Goal: Check status: Check status

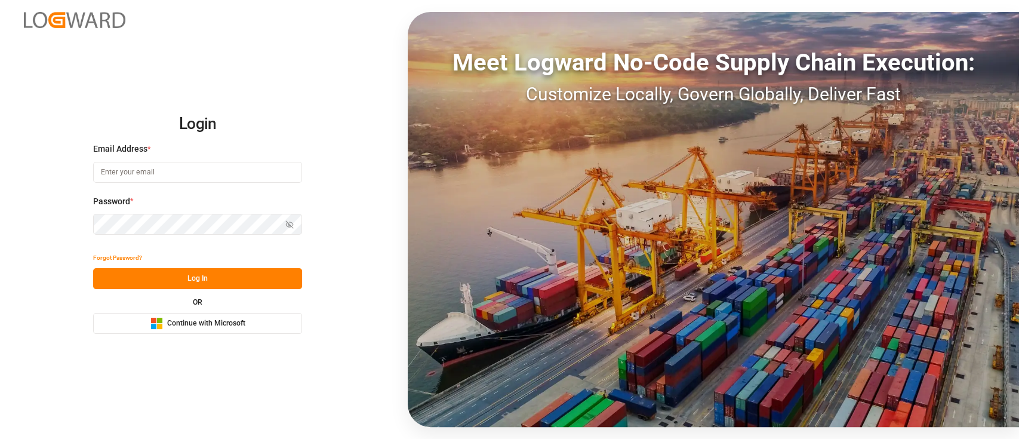
click at [201, 322] on span "Continue with Microsoft" at bounding box center [206, 323] width 78 height 11
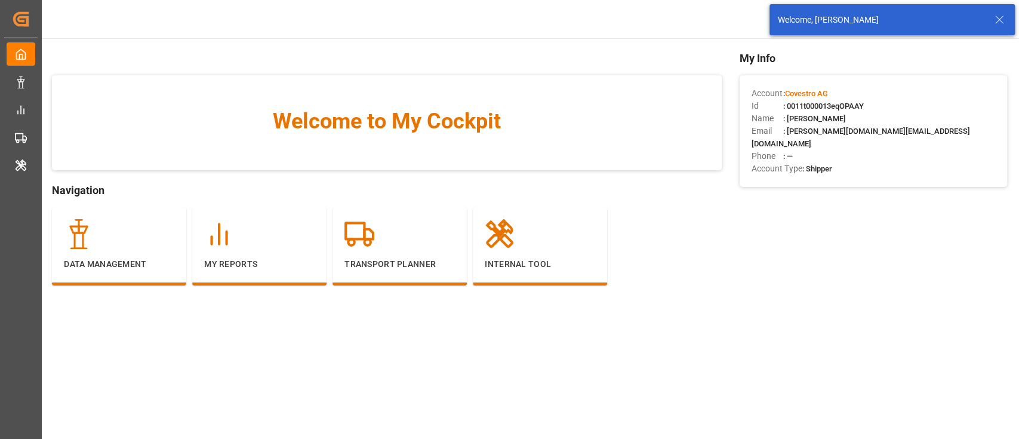
click at [1001, 21] on line at bounding box center [998, 19] width 7 height 7
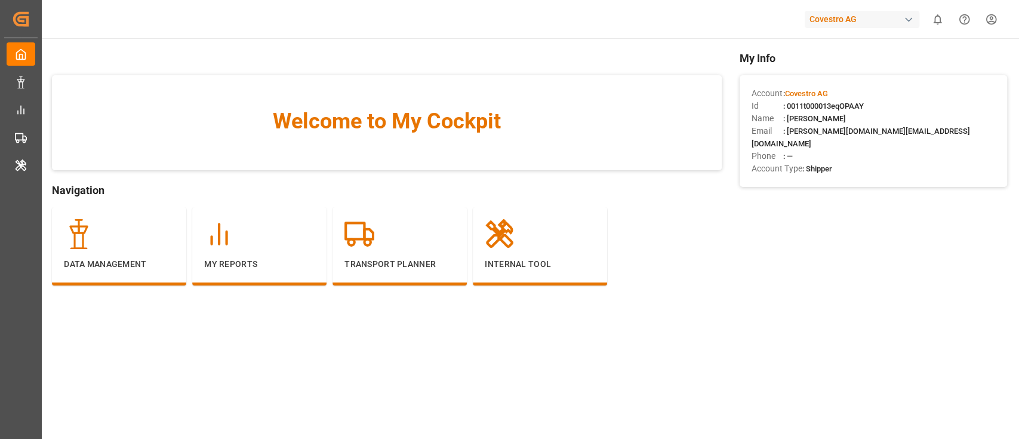
click at [864, 19] on div "Covestro AG" at bounding box center [861, 19] width 115 height 17
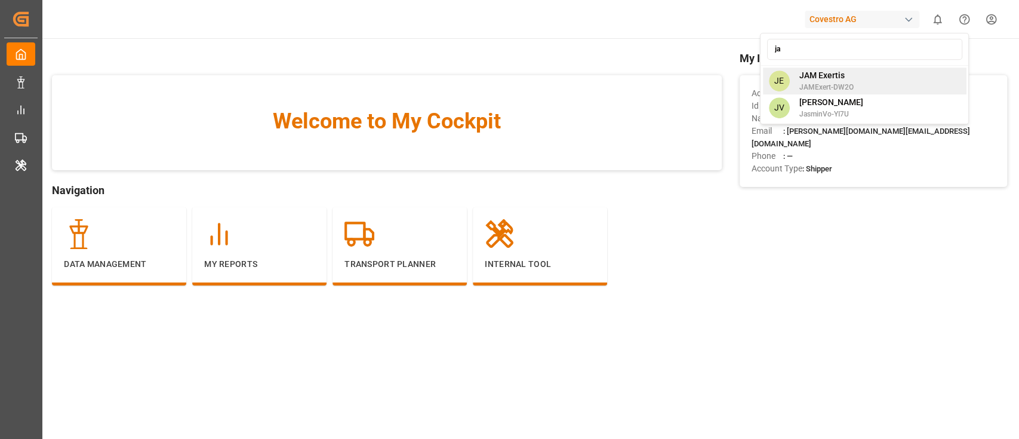
type input "j"
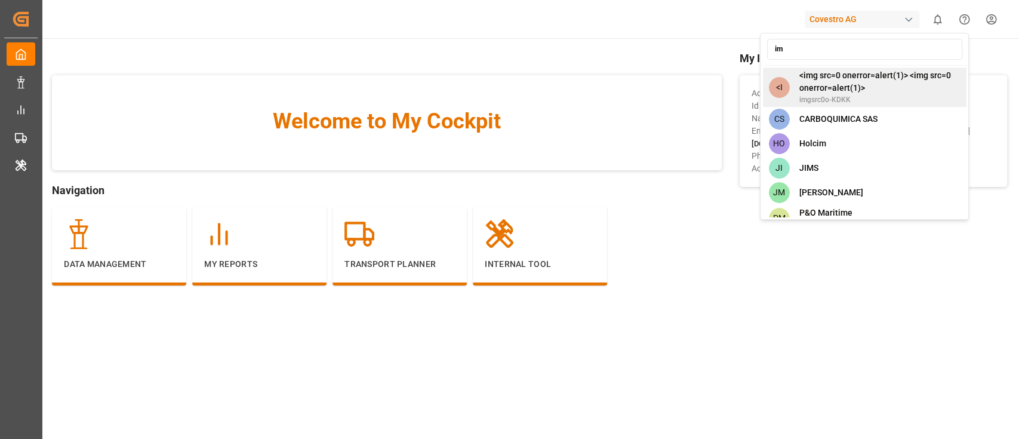
type input "i"
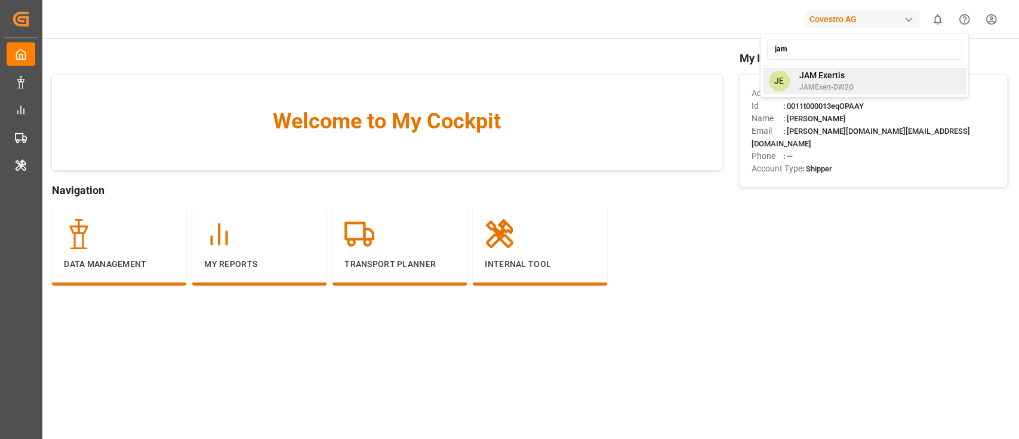
type input "jam"
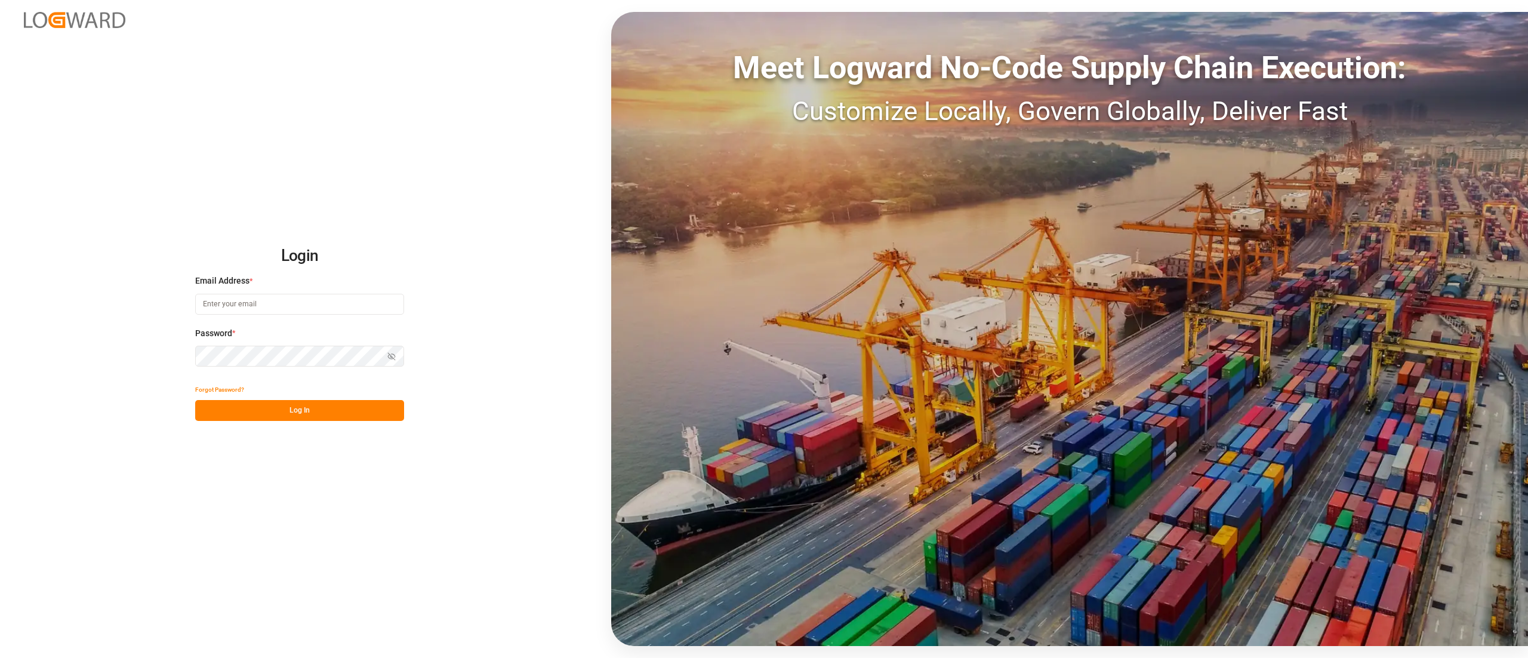
click at [286, 310] on input at bounding box center [299, 304] width 209 height 21
click at [389, 310] on input at bounding box center [299, 304] width 209 height 21
click at [0, 657] on com-1password-button at bounding box center [0, 658] width 0 height 0
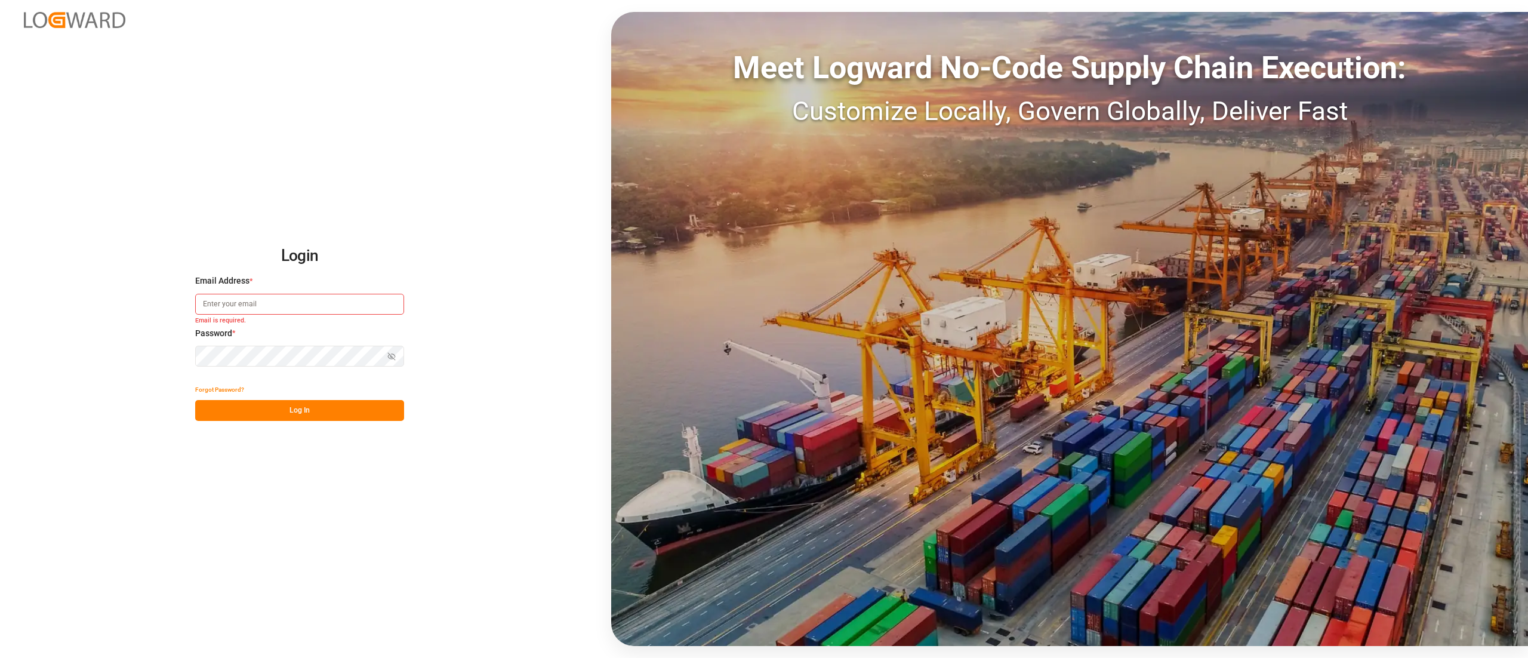
click at [376, 307] on input at bounding box center [299, 304] width 209 height 21
click at [0, 657] on com-1password-button at bounding box center [0, 658] width 0 height 0
type input "keerthan.ge@logward.com"
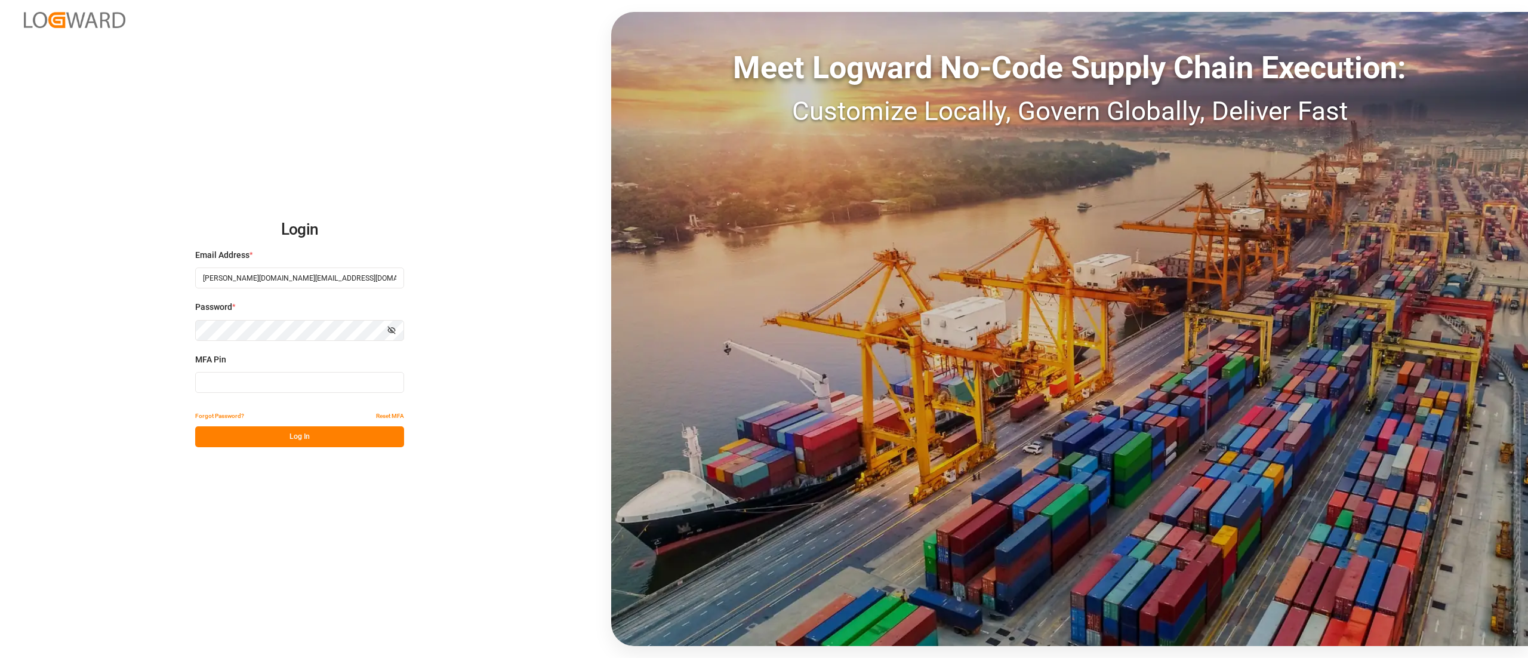
type input "646561"
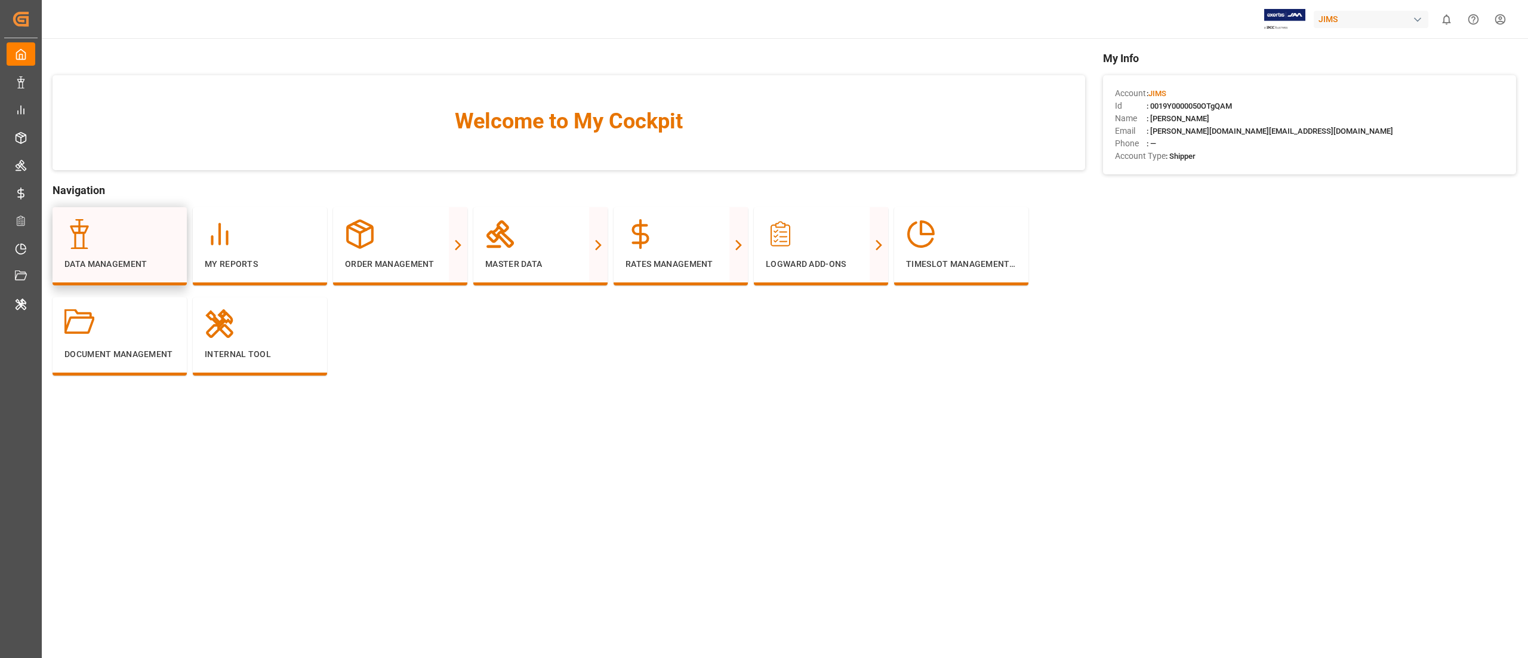
click at [128, 272] on div "Data Management" at bounding box center [120, 246] width 134 height 78
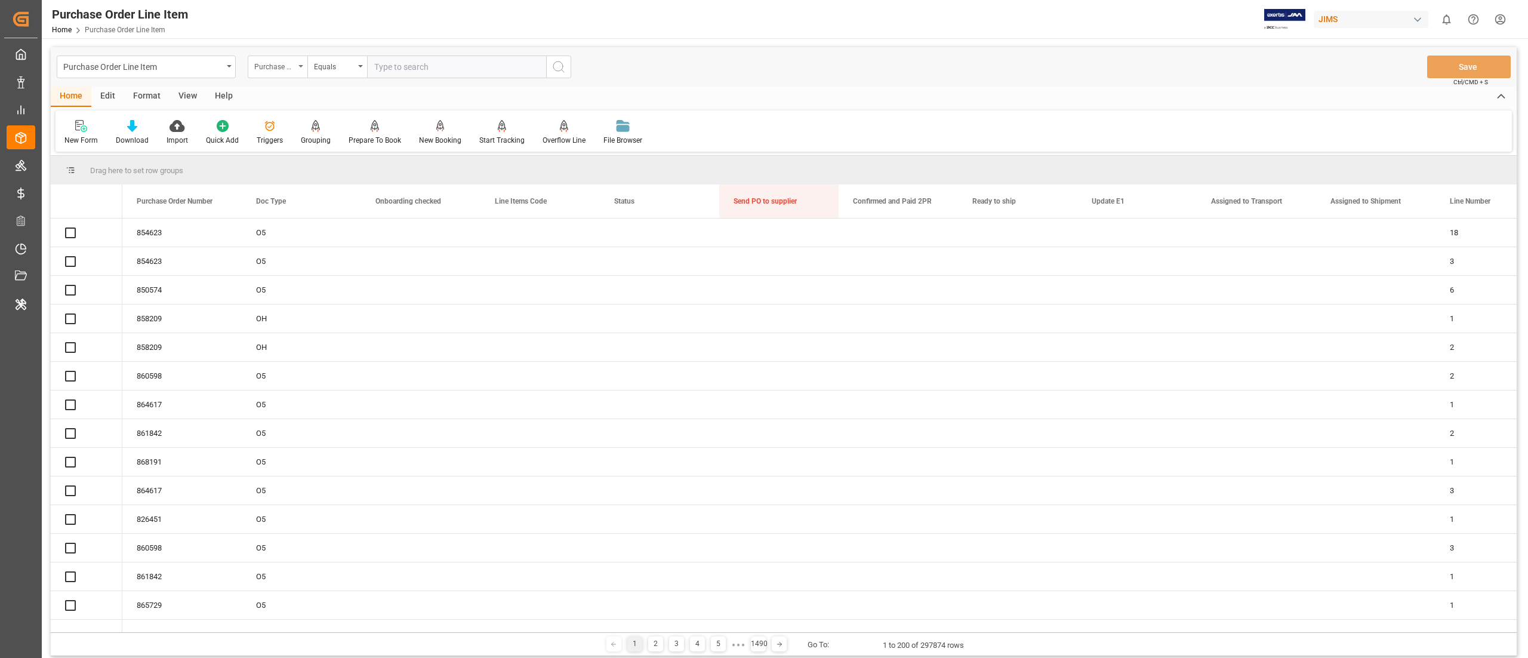
click at [283, 66] on div "Purchase Order Number" at bounding box center [274, 65] width 41 height 14
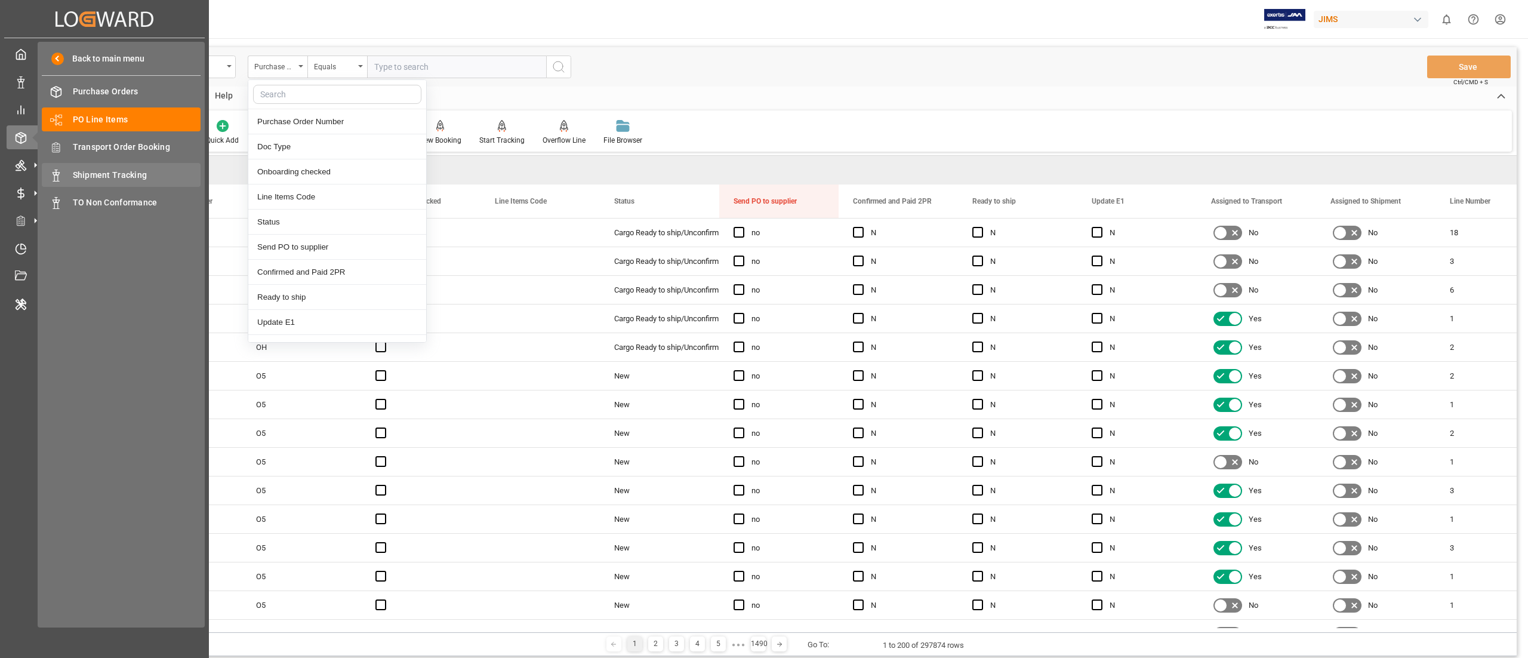
click at [129, 171] on span "Shipment Tracking" at bounding box center [137, 175] width 128 height 13
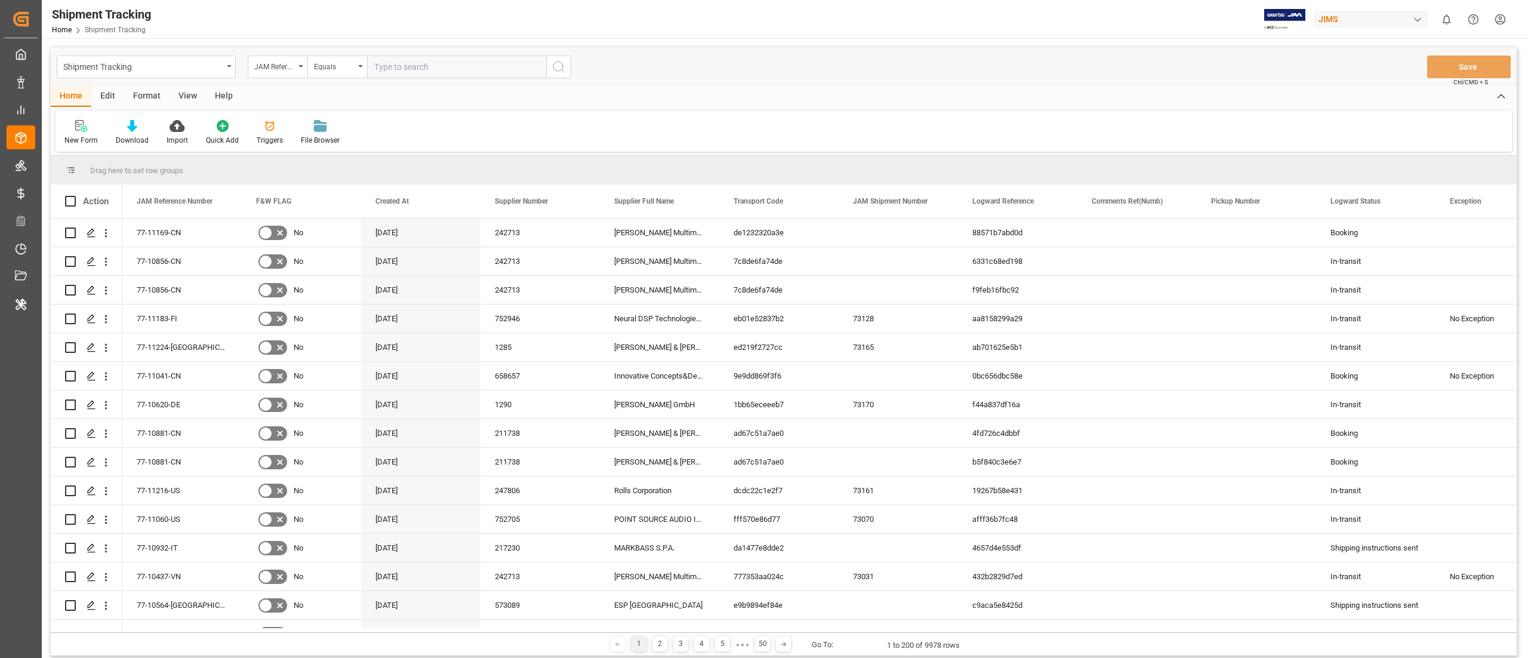
click at [285, 73] on div "JAM Reference Number" at bounding box center [278, 67] width 60 height 23
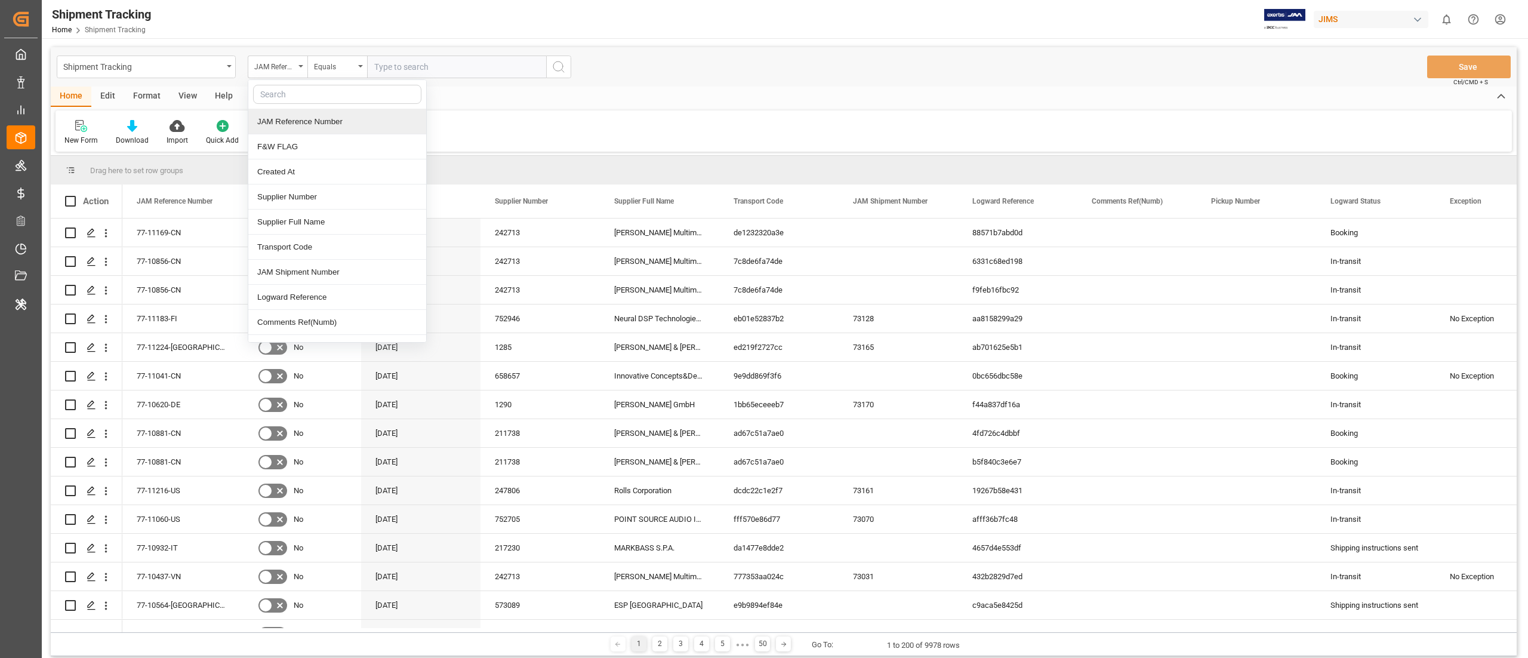
click at [325, 114] on div "JAM Reference Number" at bounding box center [337, 121] width 178 height 25
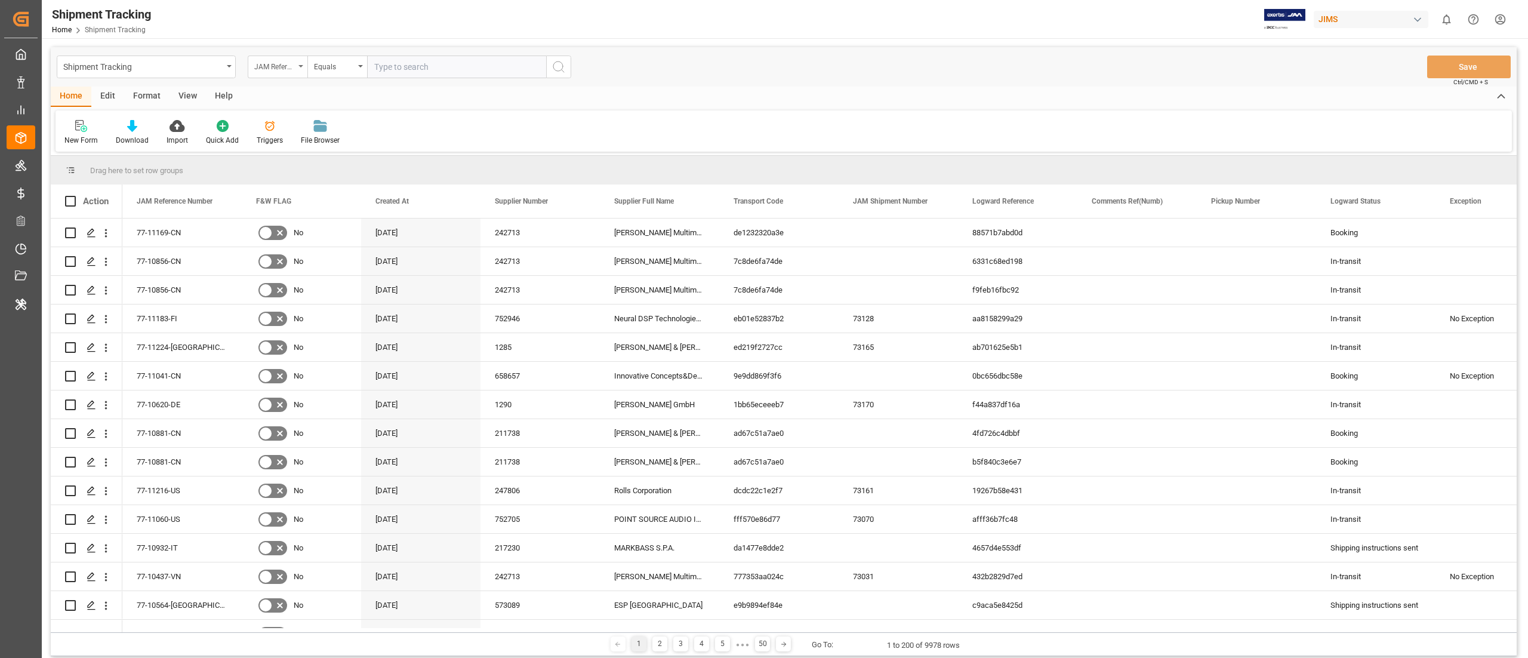
click at [302, 72] on div "JAM Reference Number" at bounding box center [278, 67] width 60 height 23
type input "con"
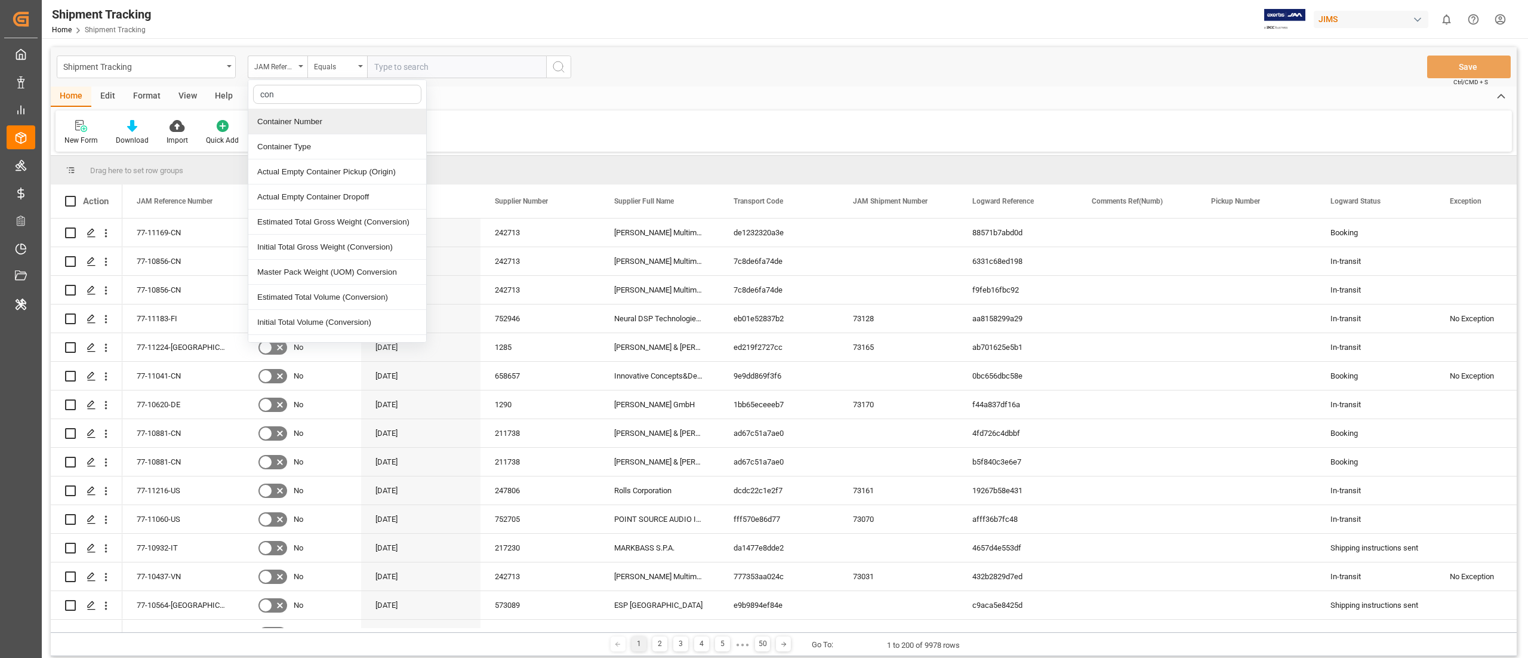
click at [340, 119] on div "Container Number" at bounding box center [337, 121] width 178 height 25
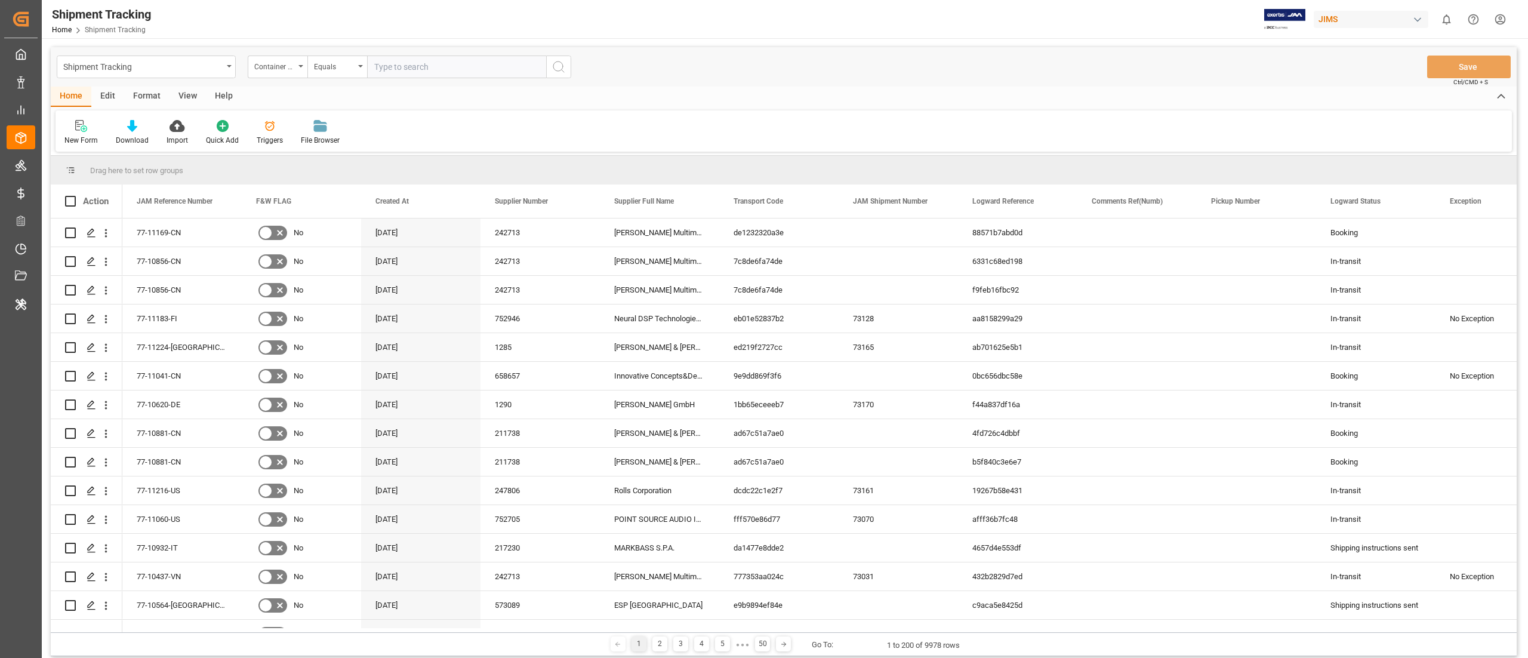
click at [437, 76] on input "text" at bounding box center [456, 67] width 179 height 23
paste input "ZCSU7170272"
type input "ZCSU7170272"
click at [559, 58] on button "search button" at bounding box center [558, 67] width 25 height 23
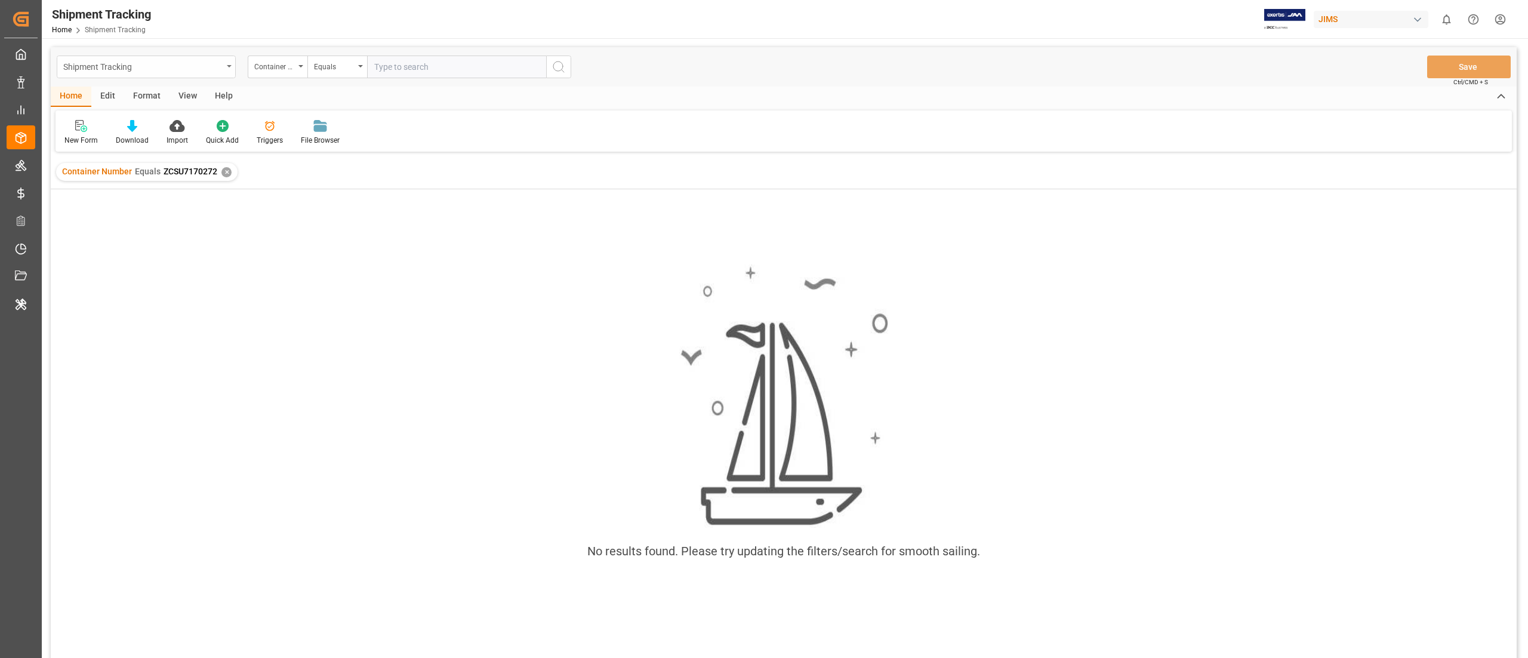
click at [189, 64] on div "Shipment Tracking" at bounding box center [142, 65] width 159 height 15
type input "j"
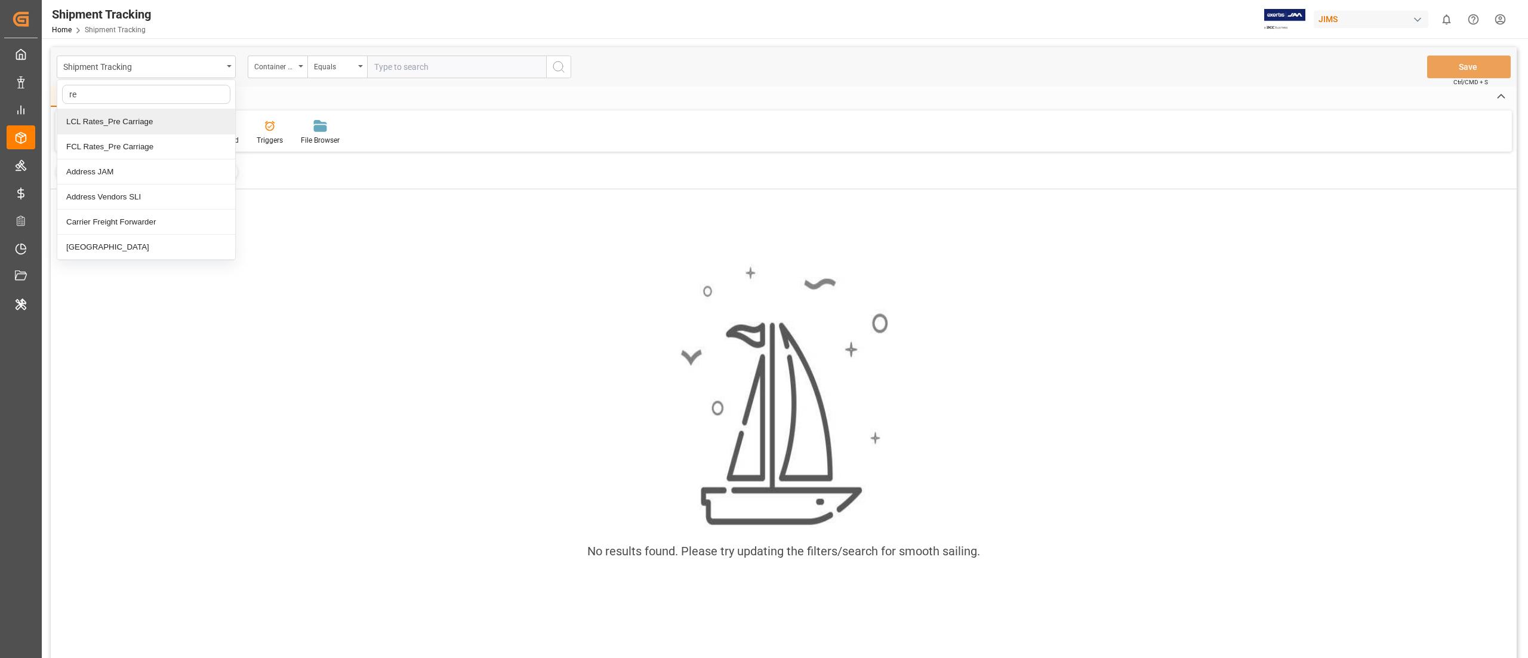
type input "r"
click at [288, 61] on div "Container Number" at bounding box center [274, 65] width 41 height 14
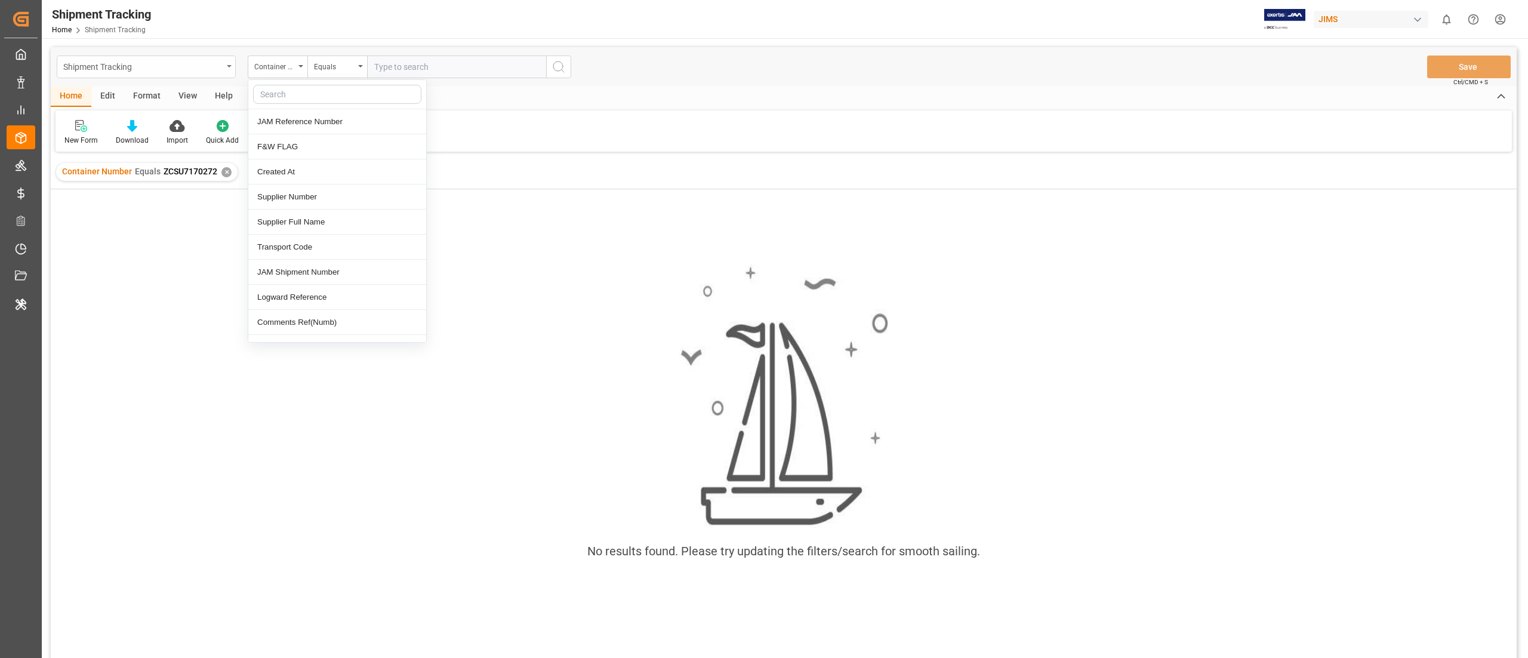
click at [172, 72] on div "Shipment Tracking" at bounding box center [142, 65] width 159 height 15
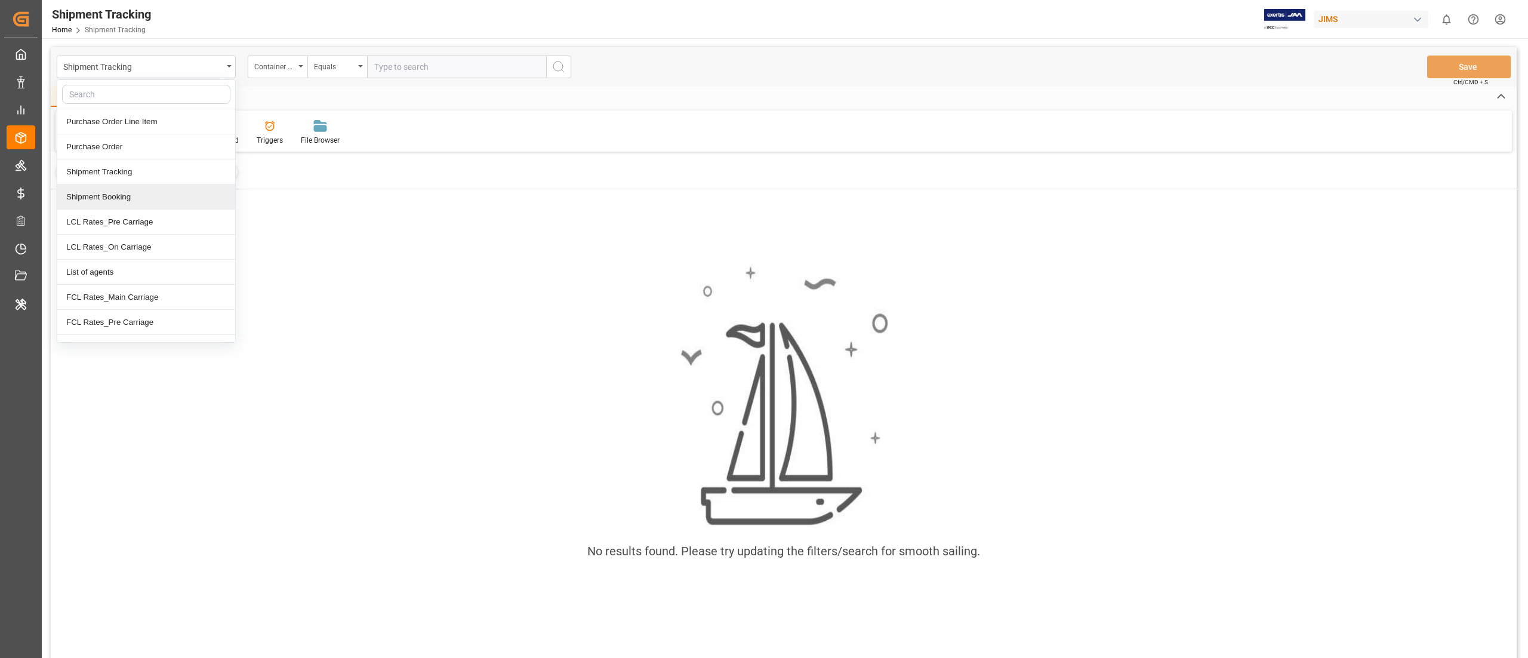
click at [166, 198] on div "Shipment Booking" at bounding box center [146, 196] width 178 height 25
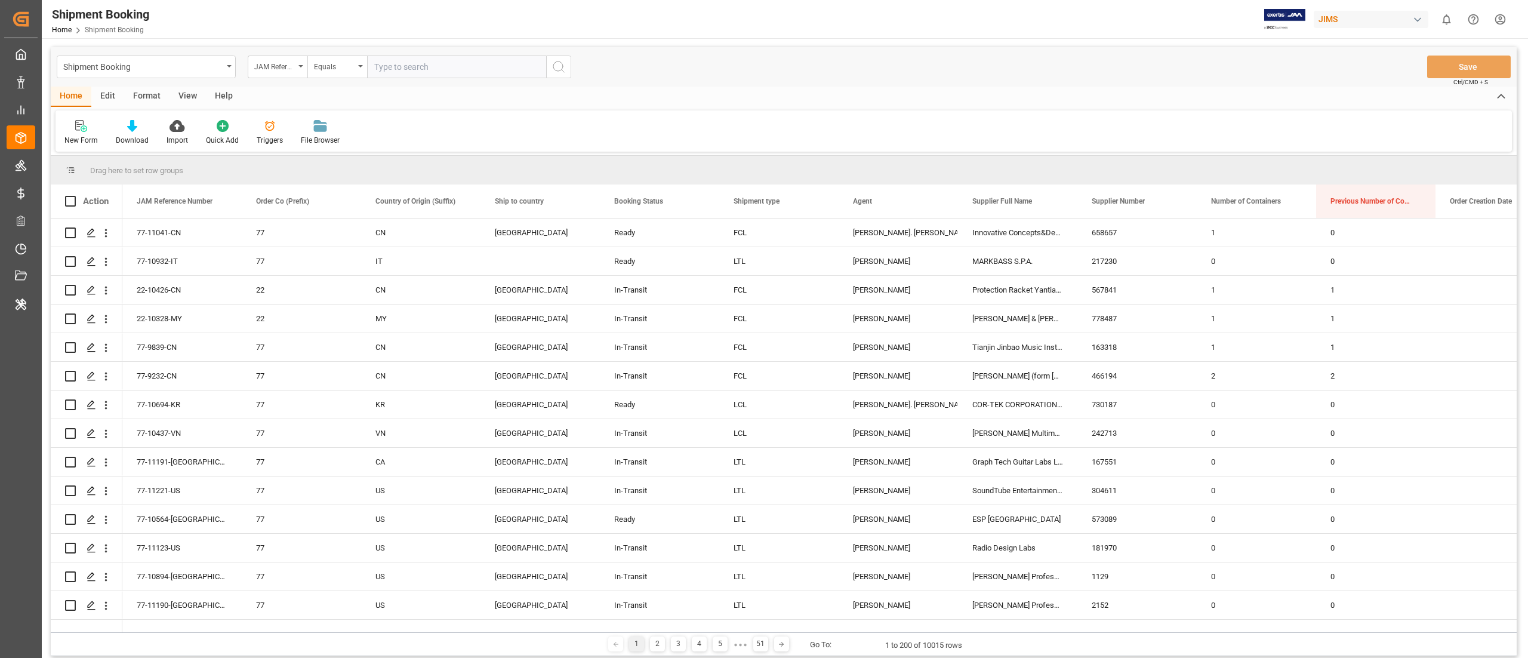
click at [397, 64] on input "text" at bounding box center [456, 67] width 179 height 23
paste input "22-9851-MY"
type input "22-9851-MY"
click at [561, 67] on icon "search button" at bounding box center [558, 67] width 14 height 14
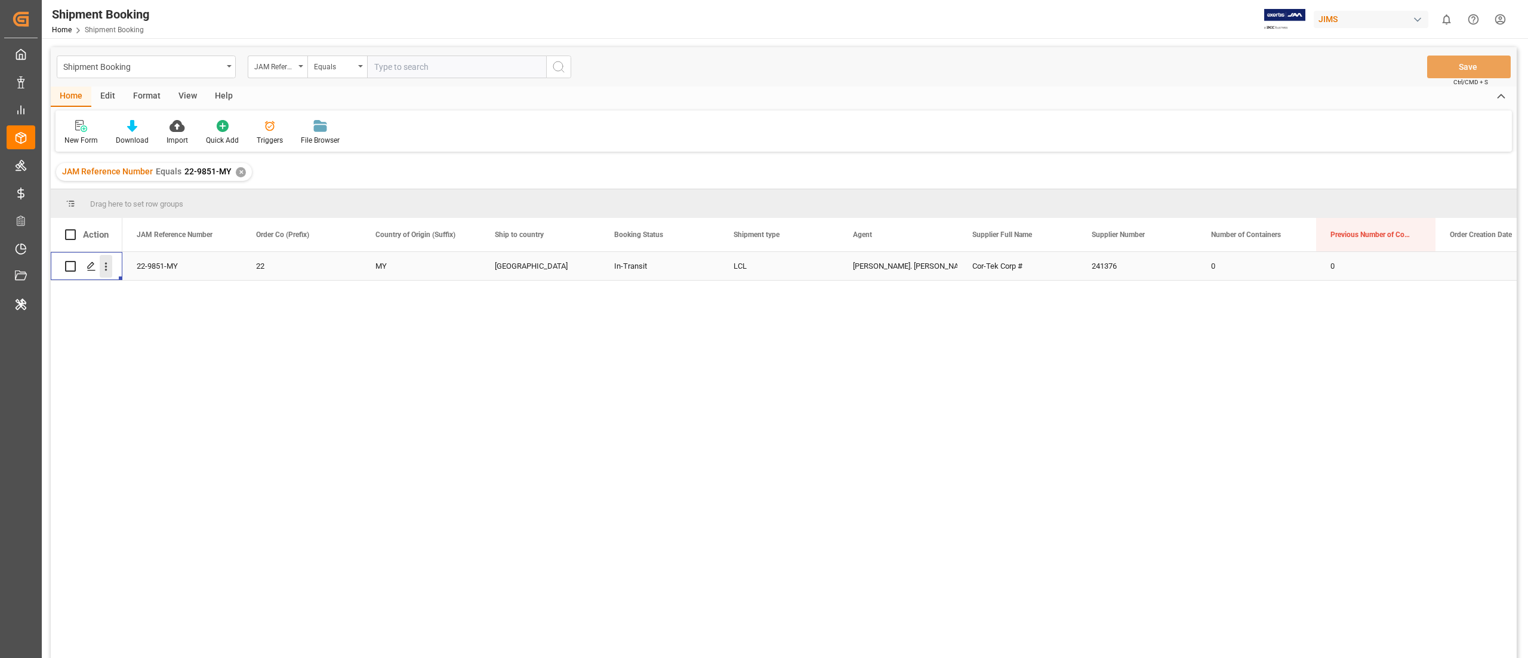
click at [111, 276] on button "open menu" at bounding box center [106, 266] width 13 height 23
click at [141, 283] on div "Open in new tab" at bounding box center [173, 291] width 147 height 25
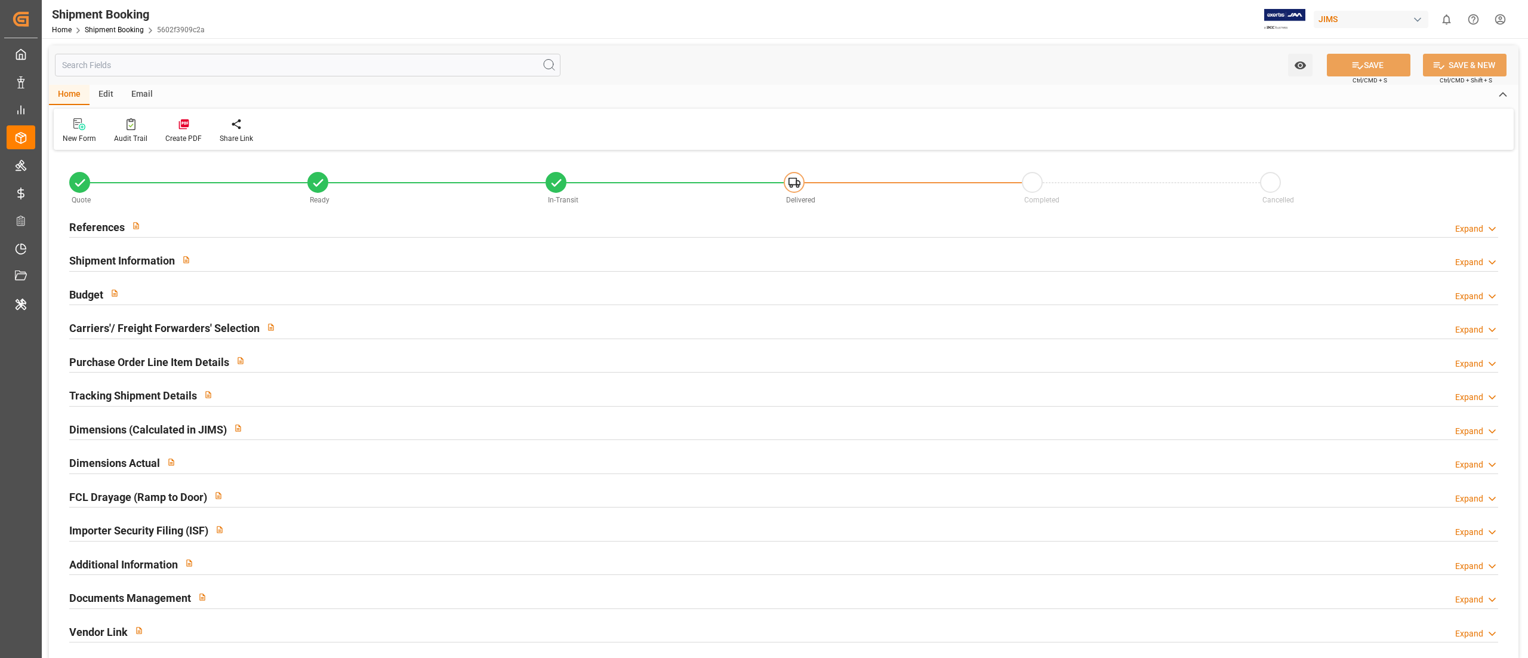
type input "86"
click at [373, 252] on div "Shipment Information Expand" at bounding box center [783, 259] width 1429 height 23
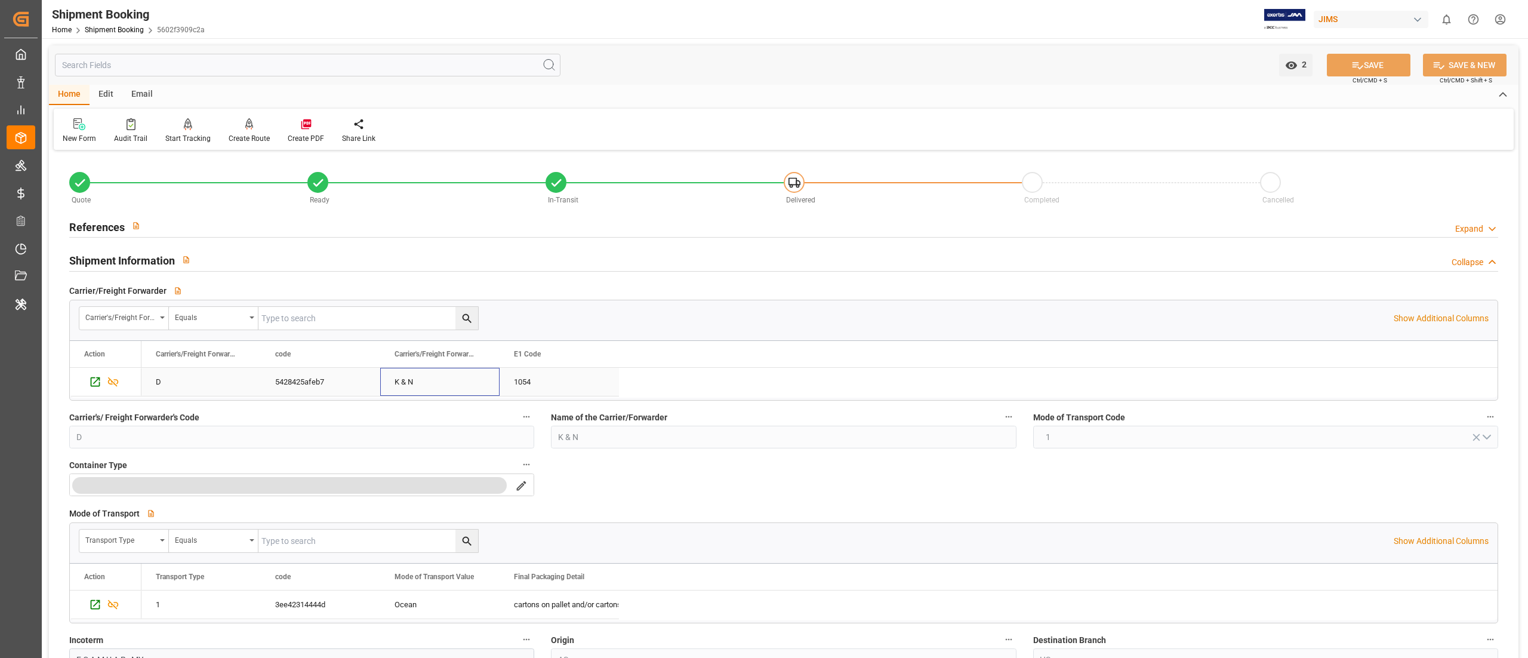
click at [415, 382] on div "K & N" at bounding box center [439, 381] width 91 height 27
click at [100, 381] on icon "Press SPACE to deselect this row." at bounding box center [96, 382] width 10 height 10
click at [502, 323] on div "Carrier's/Freight Forwarder's Code Equals" at bounding box center [736, 318] width 1315 height 24
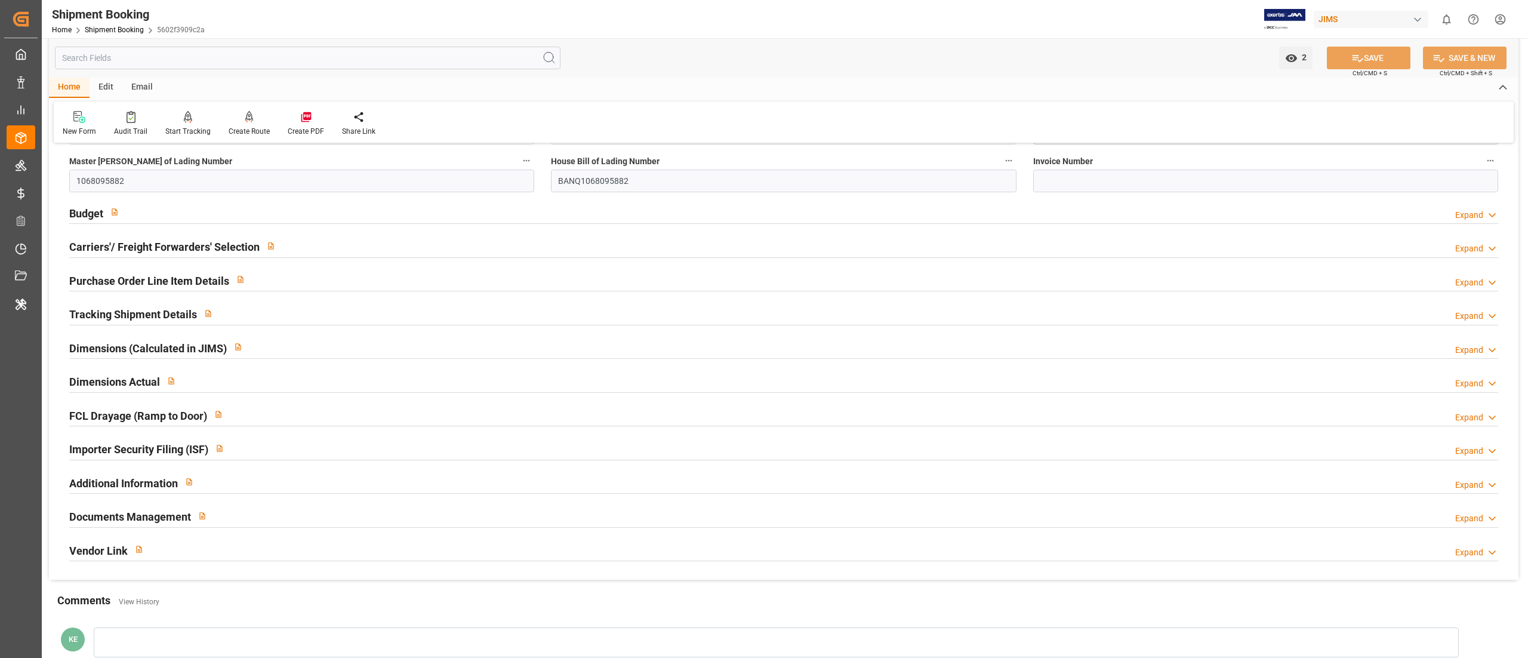
scroll to position [575, 0]
click at [511, 517] on div "Documents Management Expand" at bounding box center [783, 514] width 1429 height 23
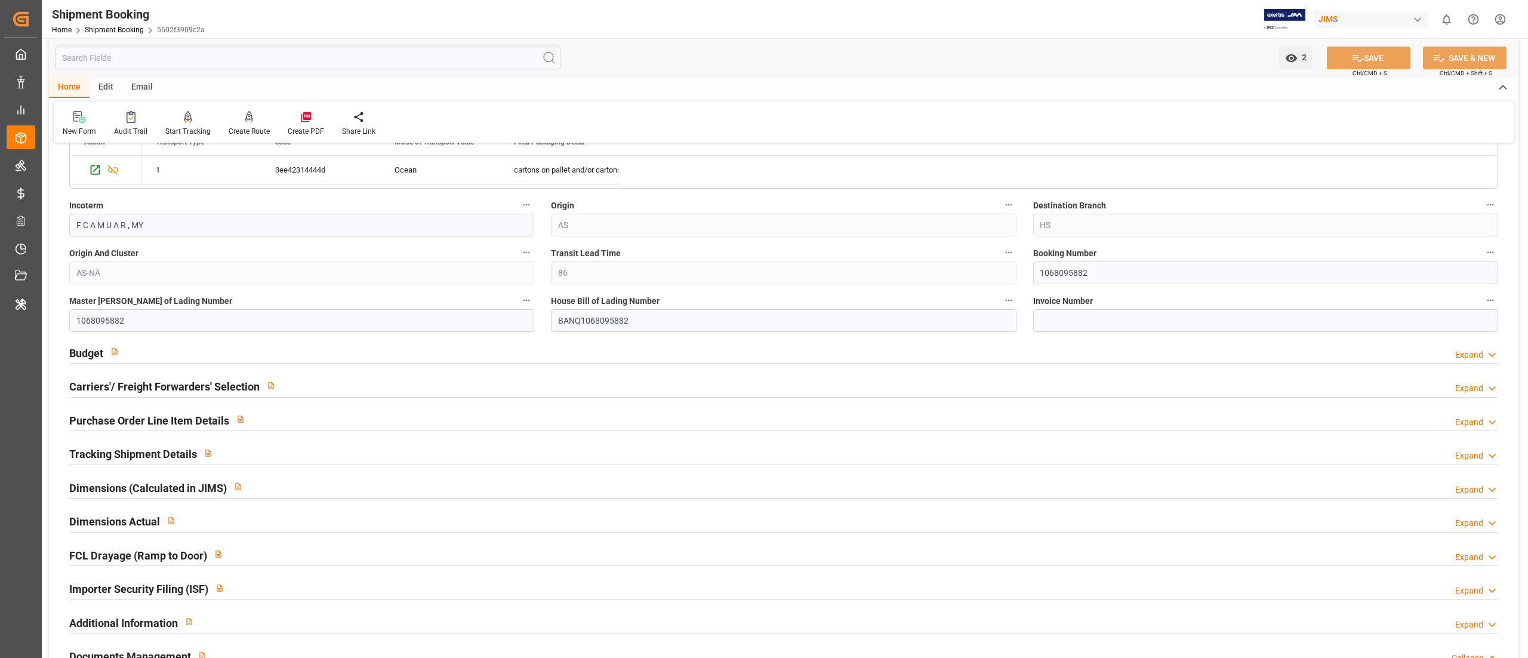
scroll to position [0, 0]
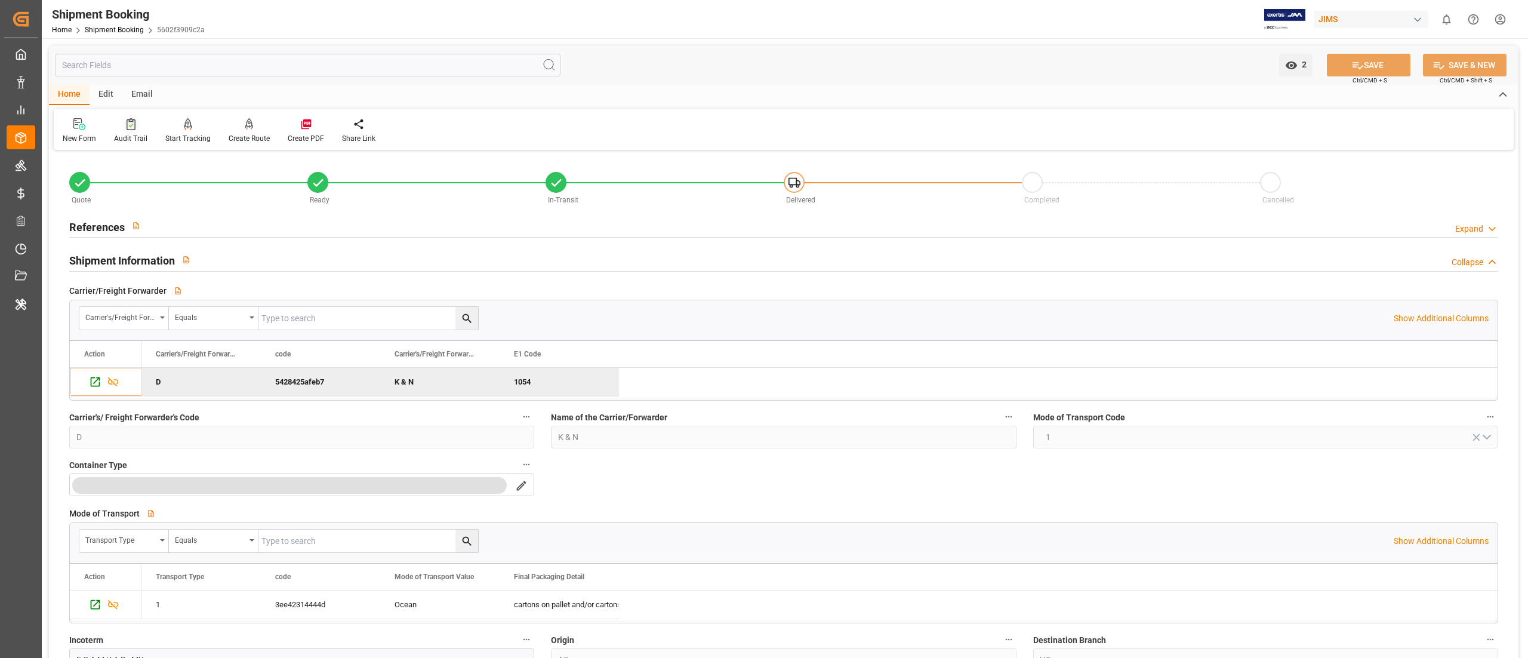
click at [115, 131] on div "Audit Trail" at bounding box center [130, 131] width 51 height 26
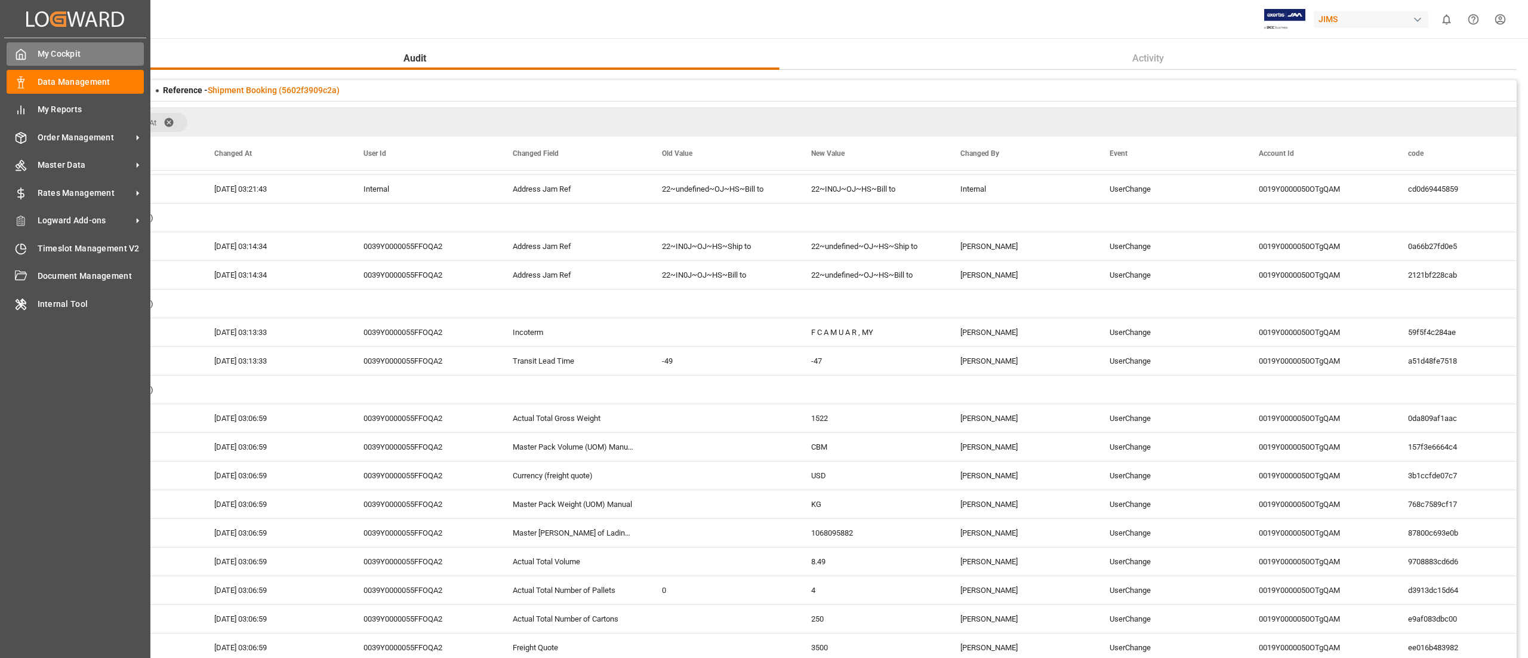
click at [20, 56] on polyline at bounding box center [21, 56] width 3 height 5
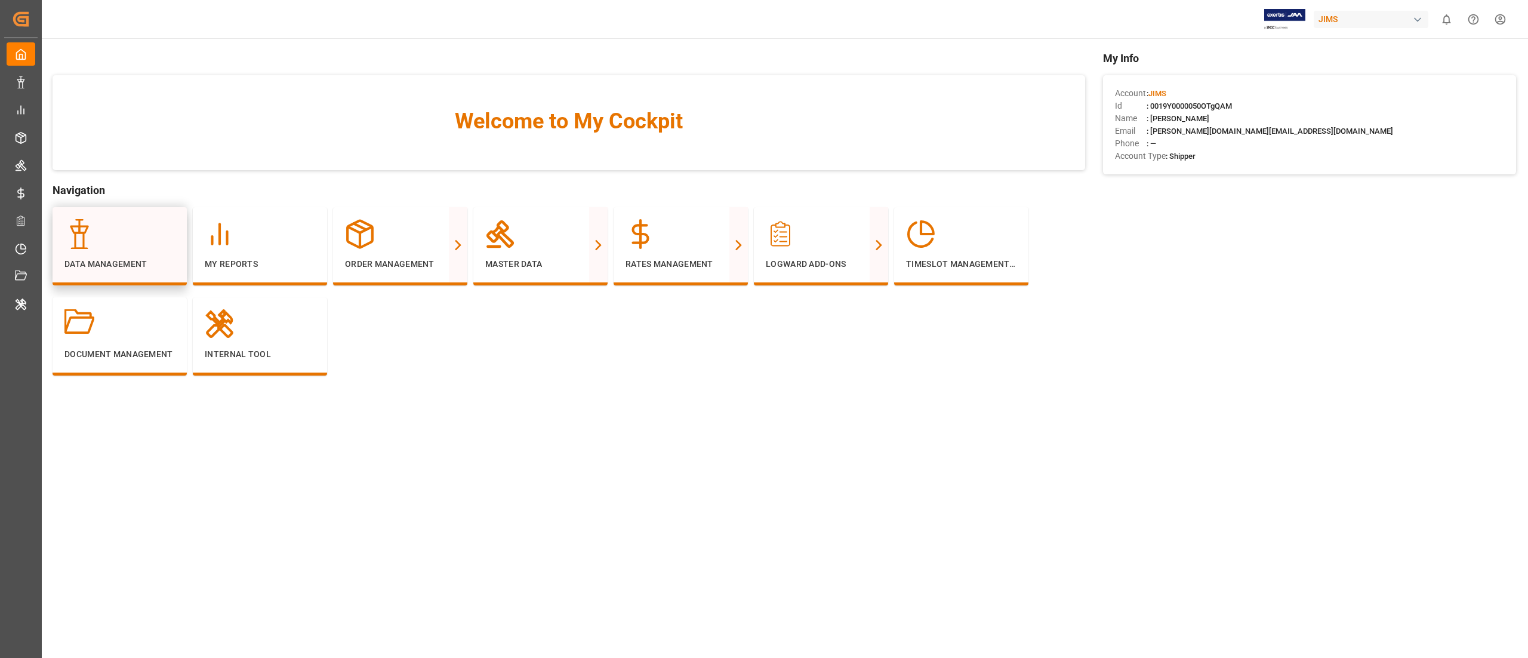
click at [139, 240] on div at bounding box center [119, 234] width 110 height 30
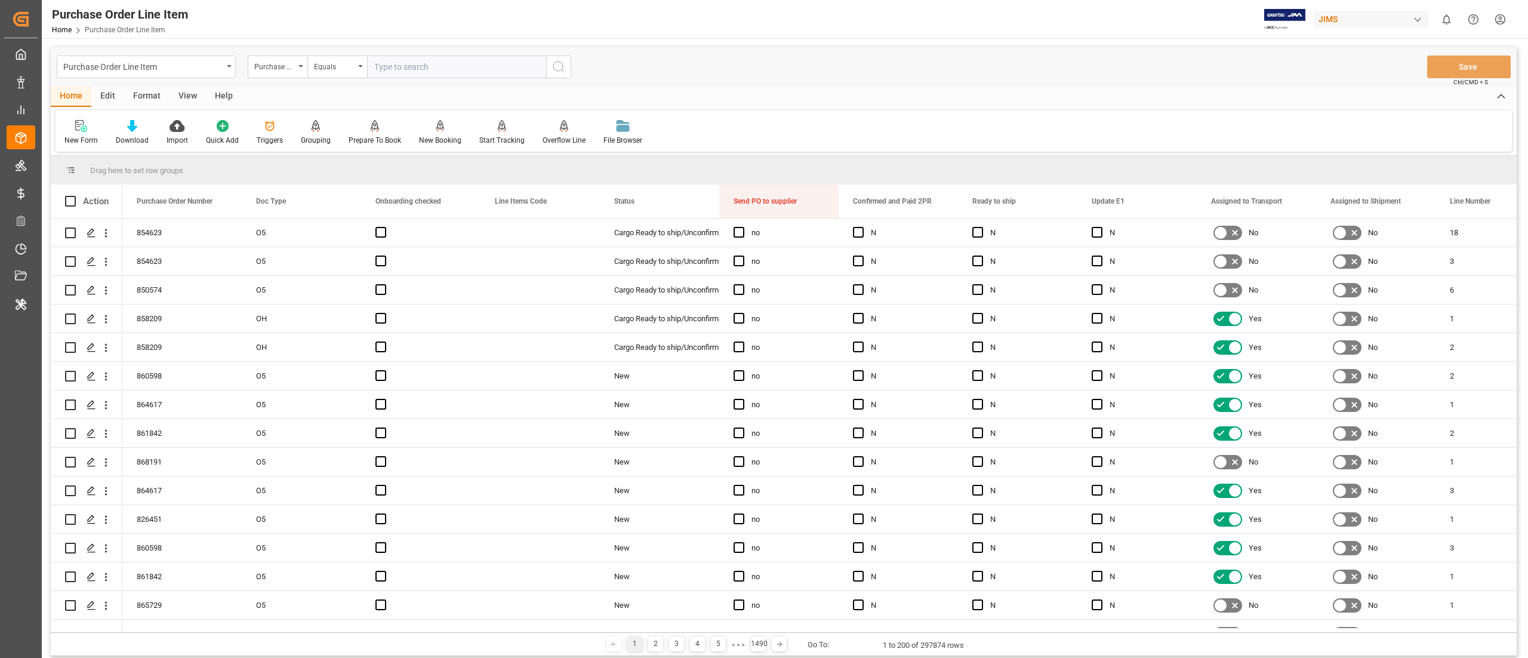
click at [113, 97] on div "Edit" at bounding box center [107, 97] width 33 height 20
click at [141, 94] on div "Format" at bounding box center [146, 97] width 45 height 20
click at [184, 91] on div "View" at bounding box center [187, 97] width 36 height 20
click at [75, 97] on div "Home" at bounding box center [71, 97] width 41 height 20
click at [160, 66] on div "Purchase Order Line Item" at bounding box center [142, 65] width 159 height 15
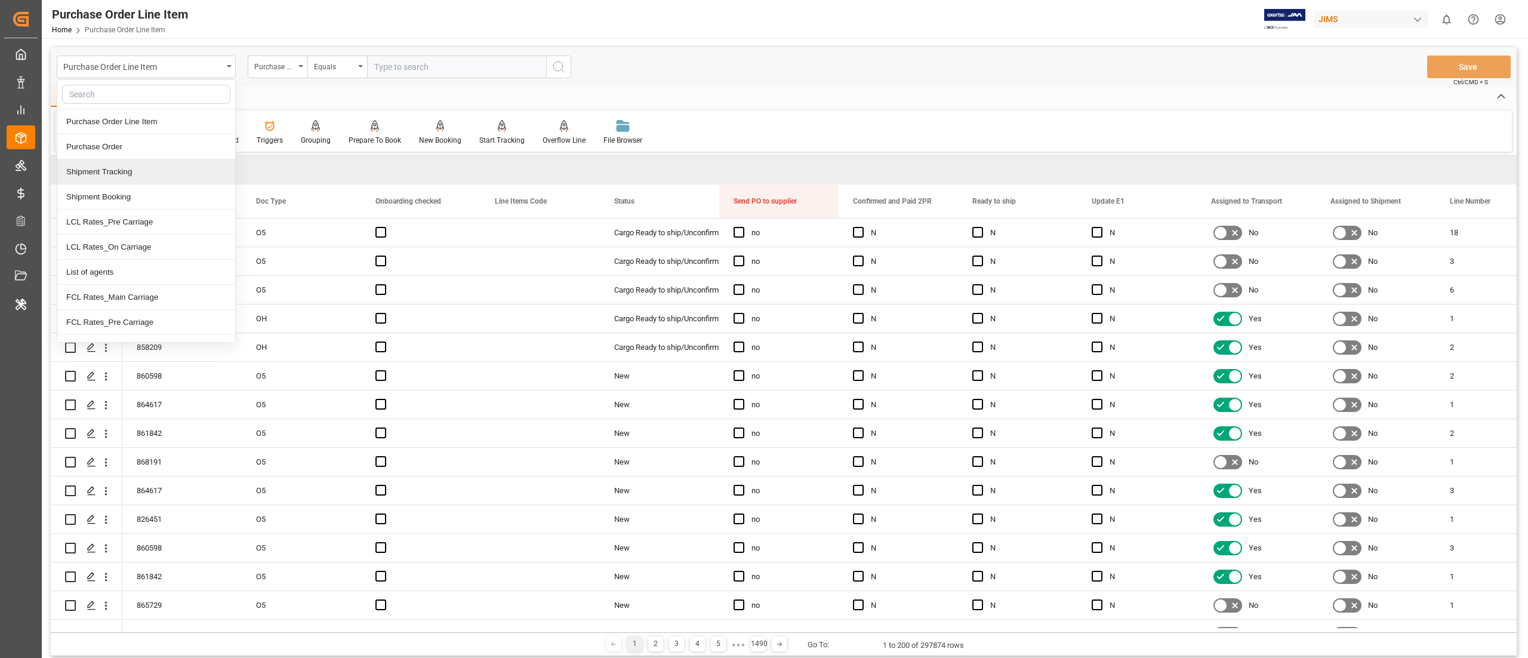
click at [143, 178] on div "Shipment Tracking" at bounding box center [146, 171] width 178 height 25
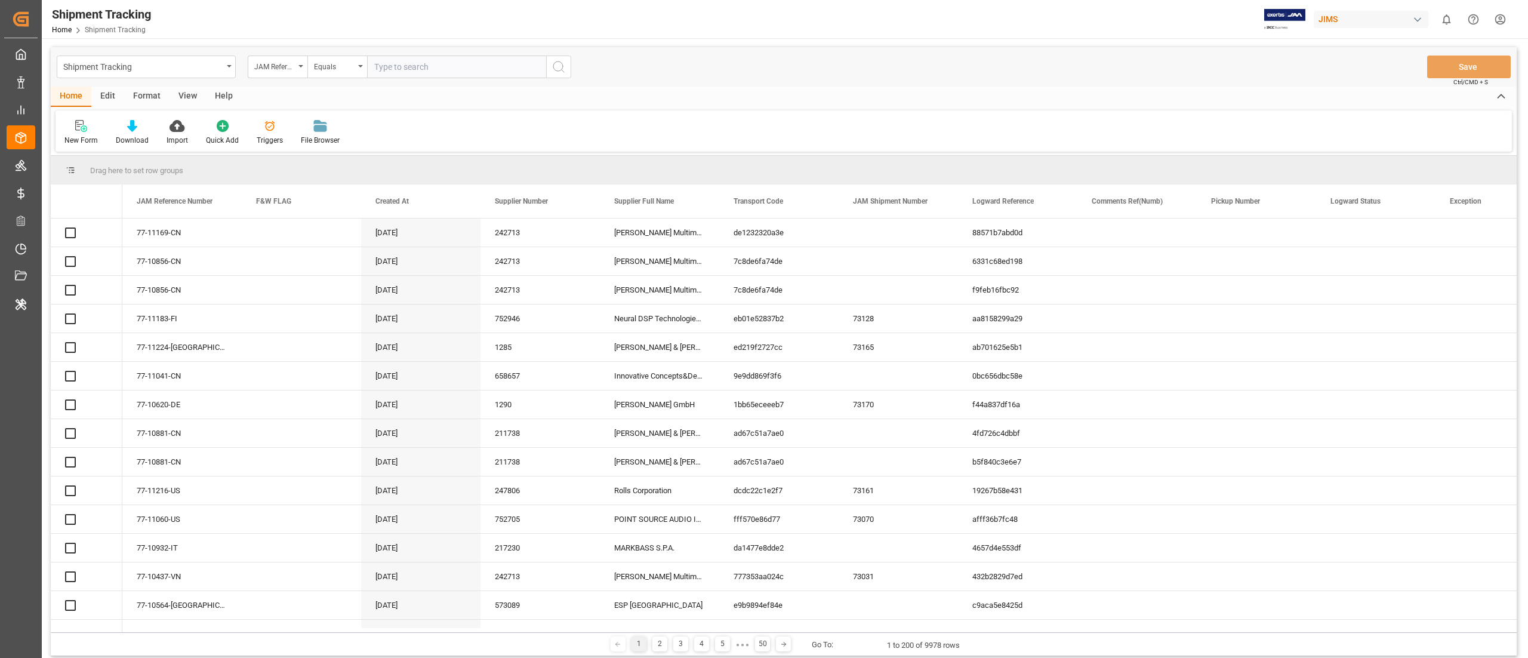
click at [421, 67] on input "text" at bounding box center [456, 67] width 179 height 23
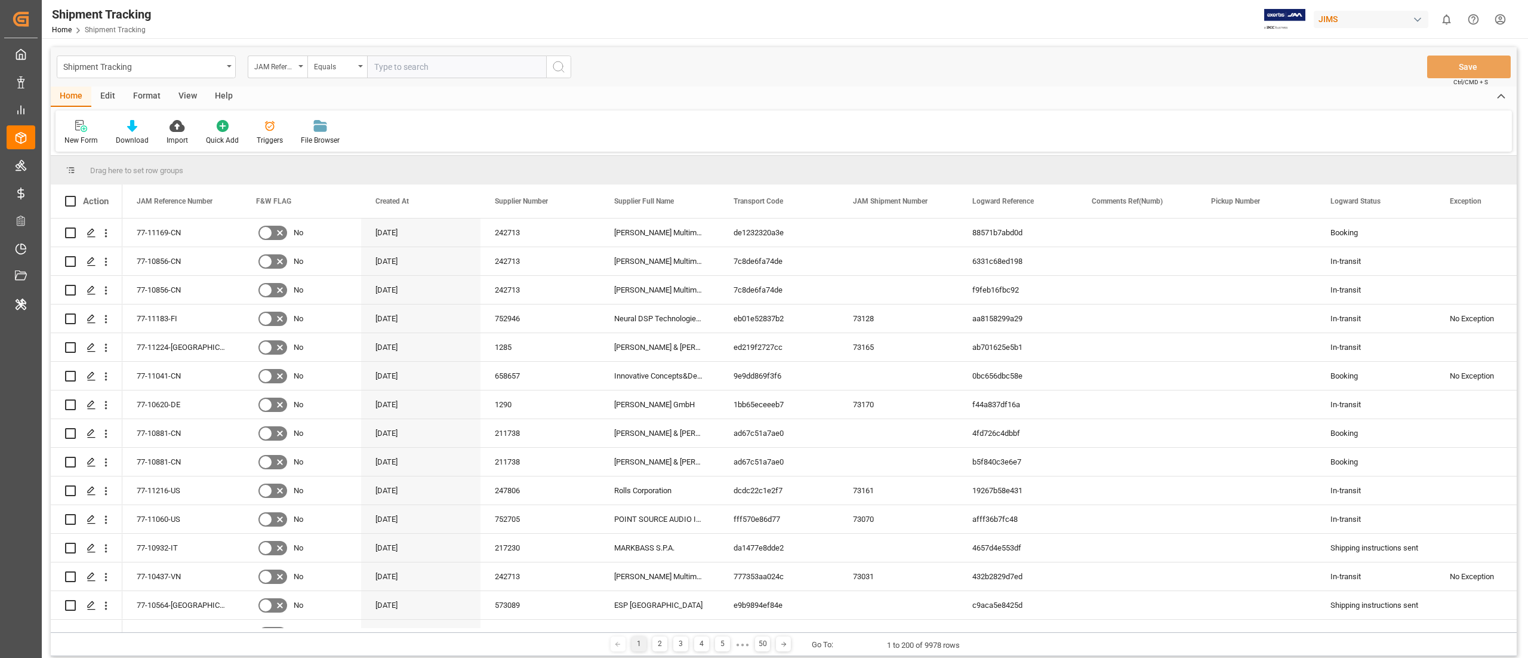
click at [421, 67] on input "text" at bounding box center [456, 67] width 179 height 23
paste input "22-9851-MY"
type input "22-9851-MY"
click at [554, 64] on icon "search button" at bounding box center [558, 67] width 14 height 14
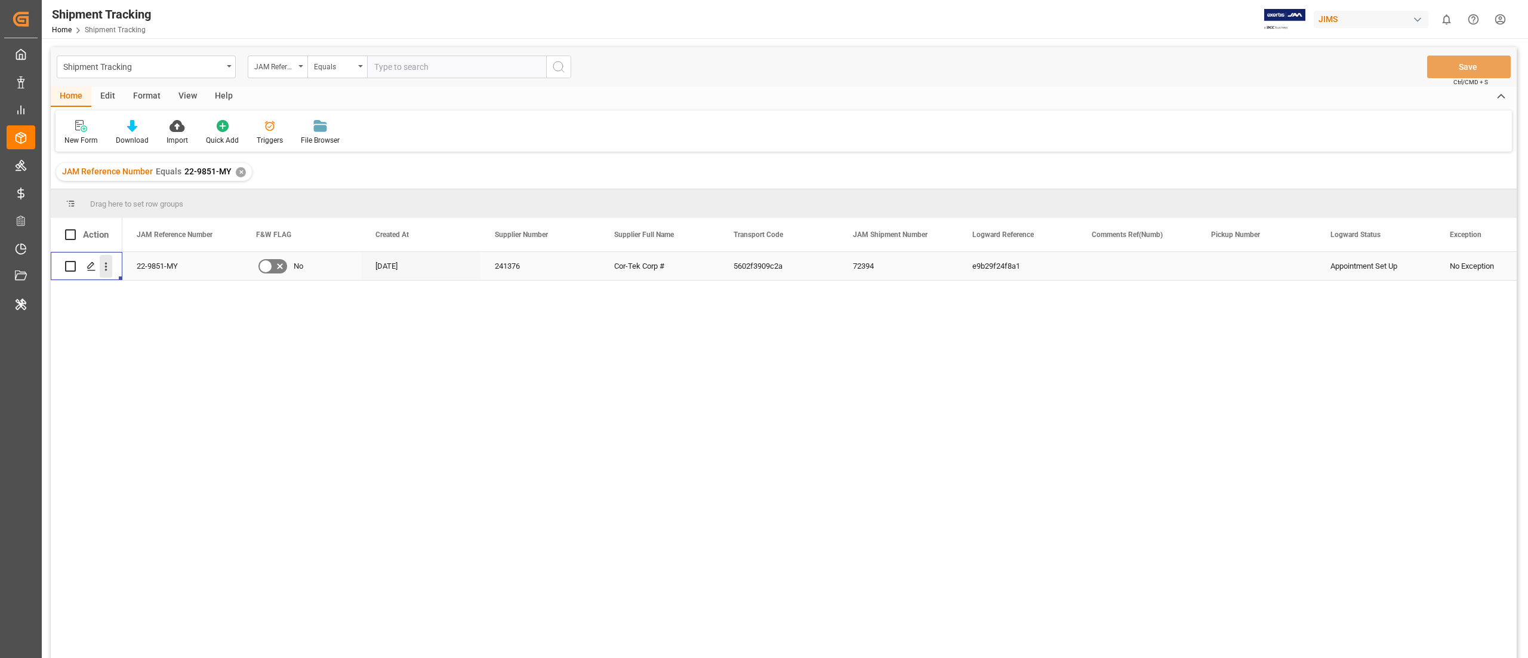
click at [105, 272] on icon "open menu" at bounding box center [106, 266] width 13 height 13
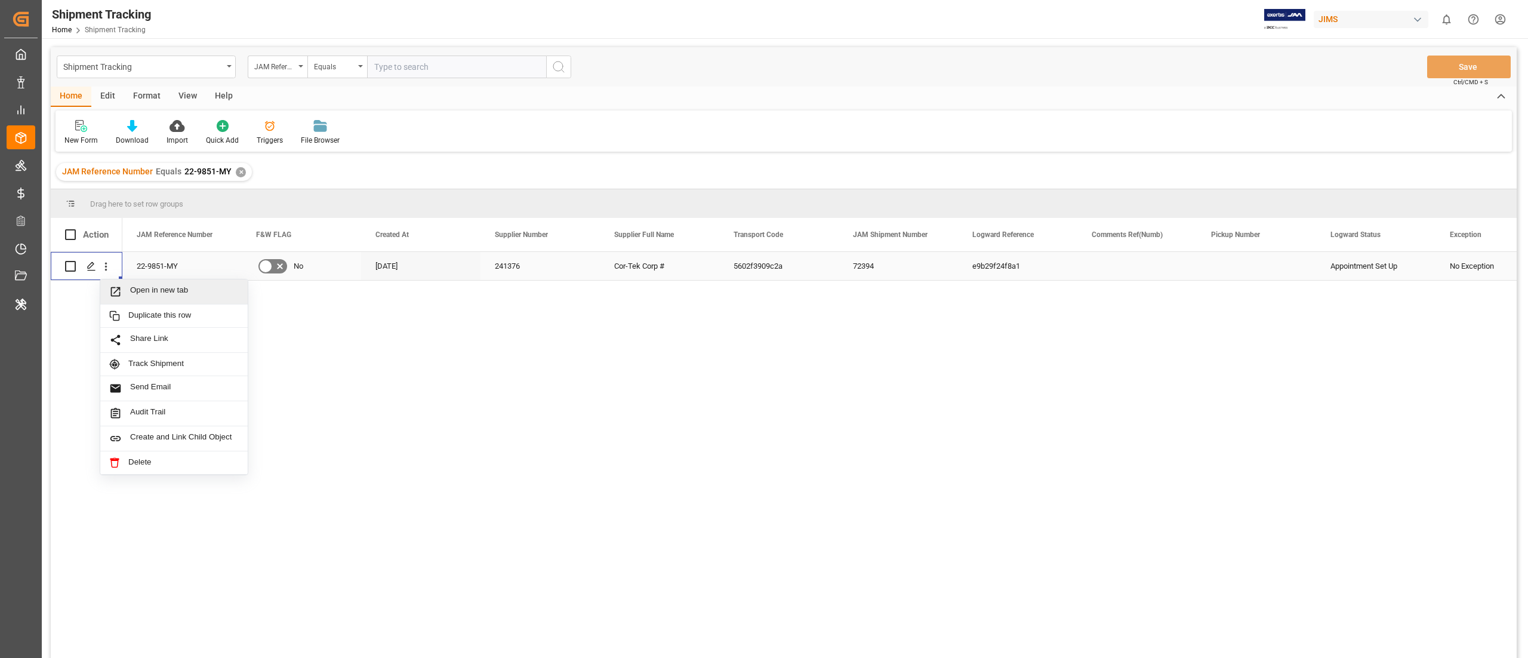
click at [152, 283] on div "Open in new tab" at bounding box center [173, 291] width 147 height 25
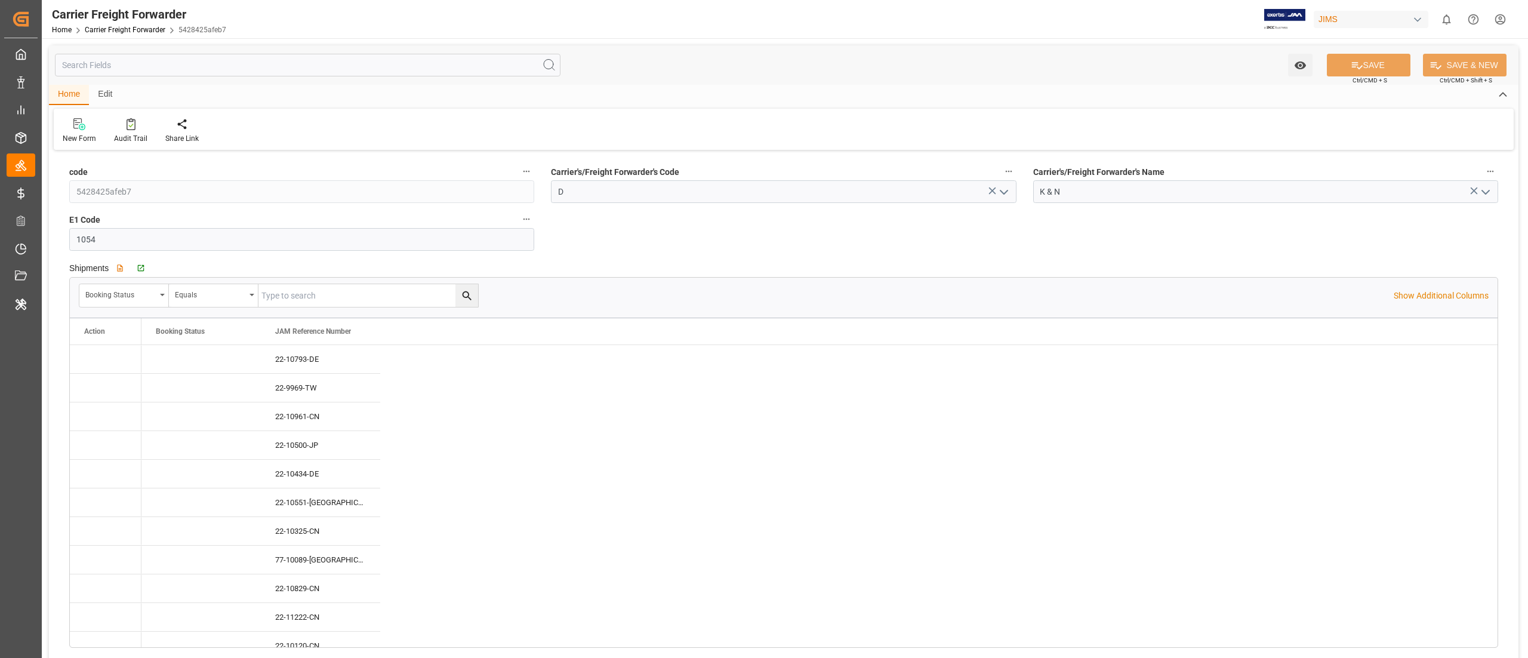
type input "[DATE] 08:09"
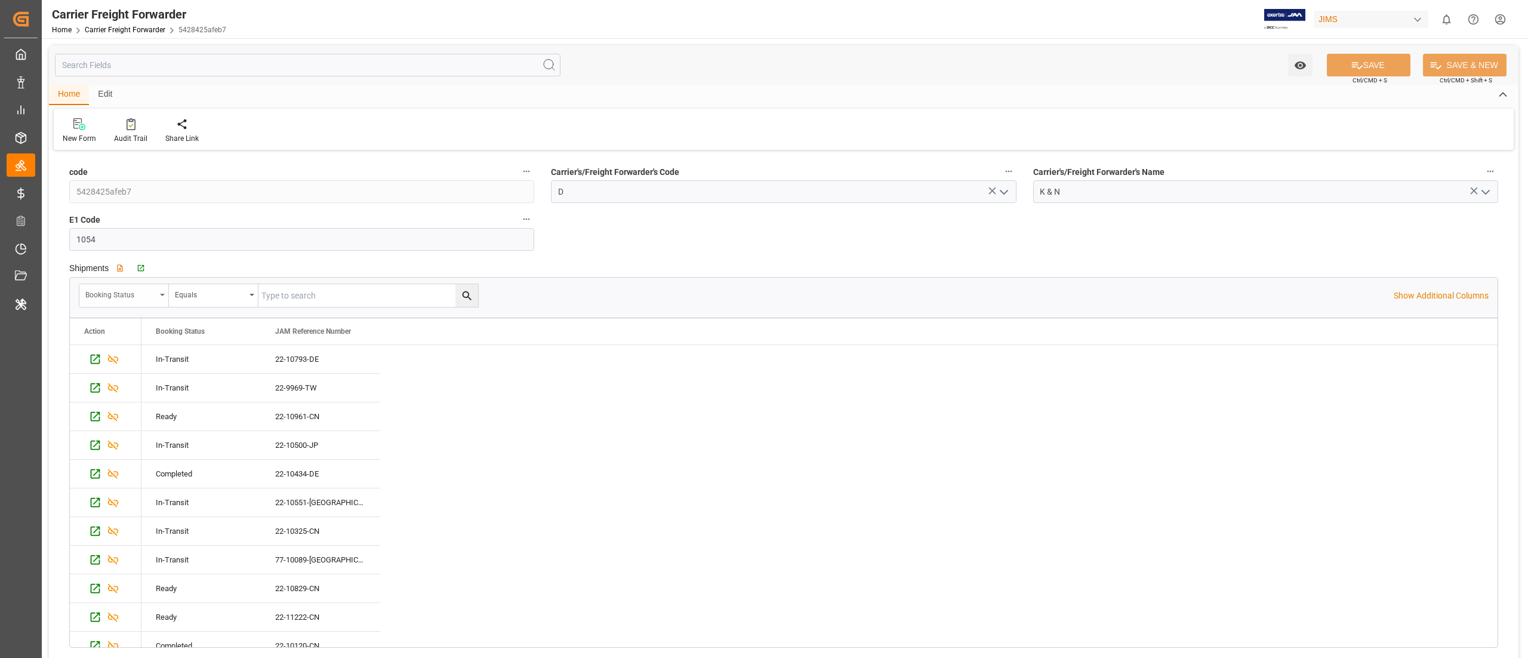
click at [165, 297] on div "Booking Status" at bounding box center [124, 295] width 90 height 23
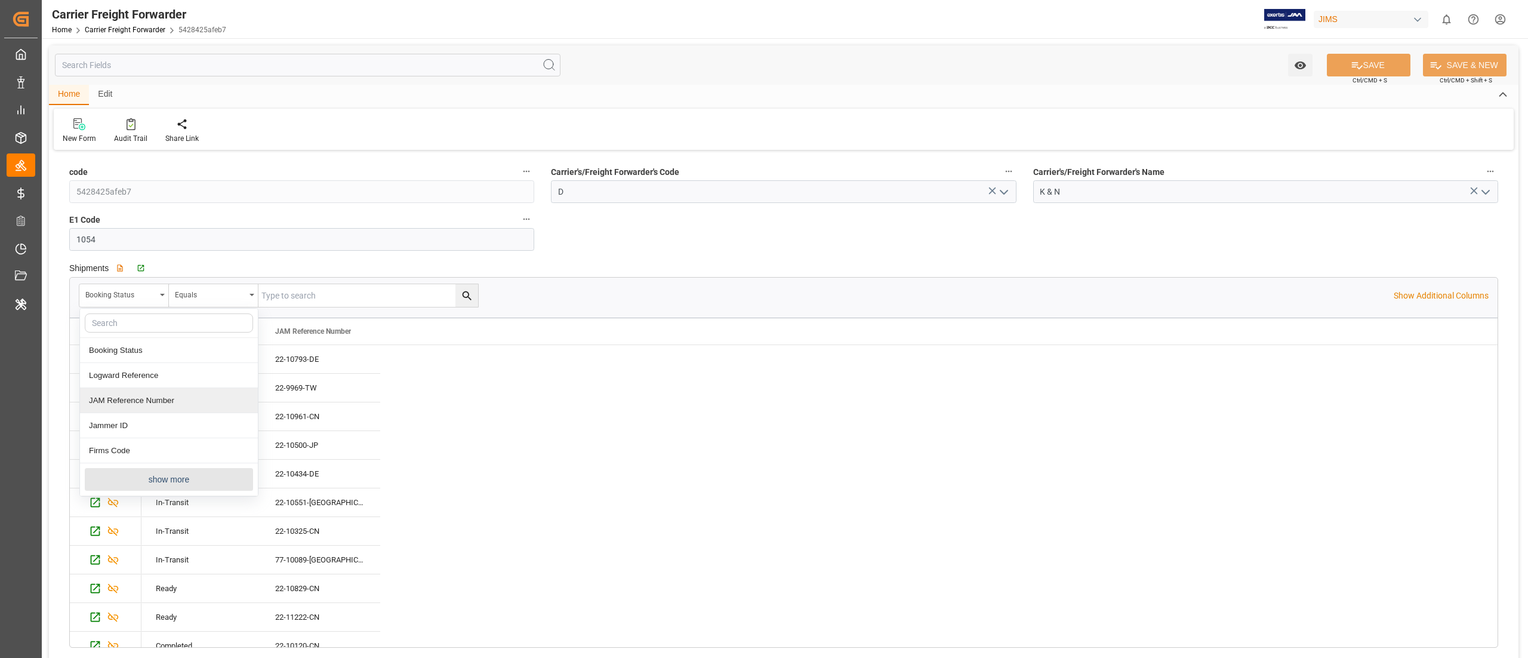
click at [175, 400] on div "JAM Reference Number" at bounding box center [169, 400] width 178 height 25
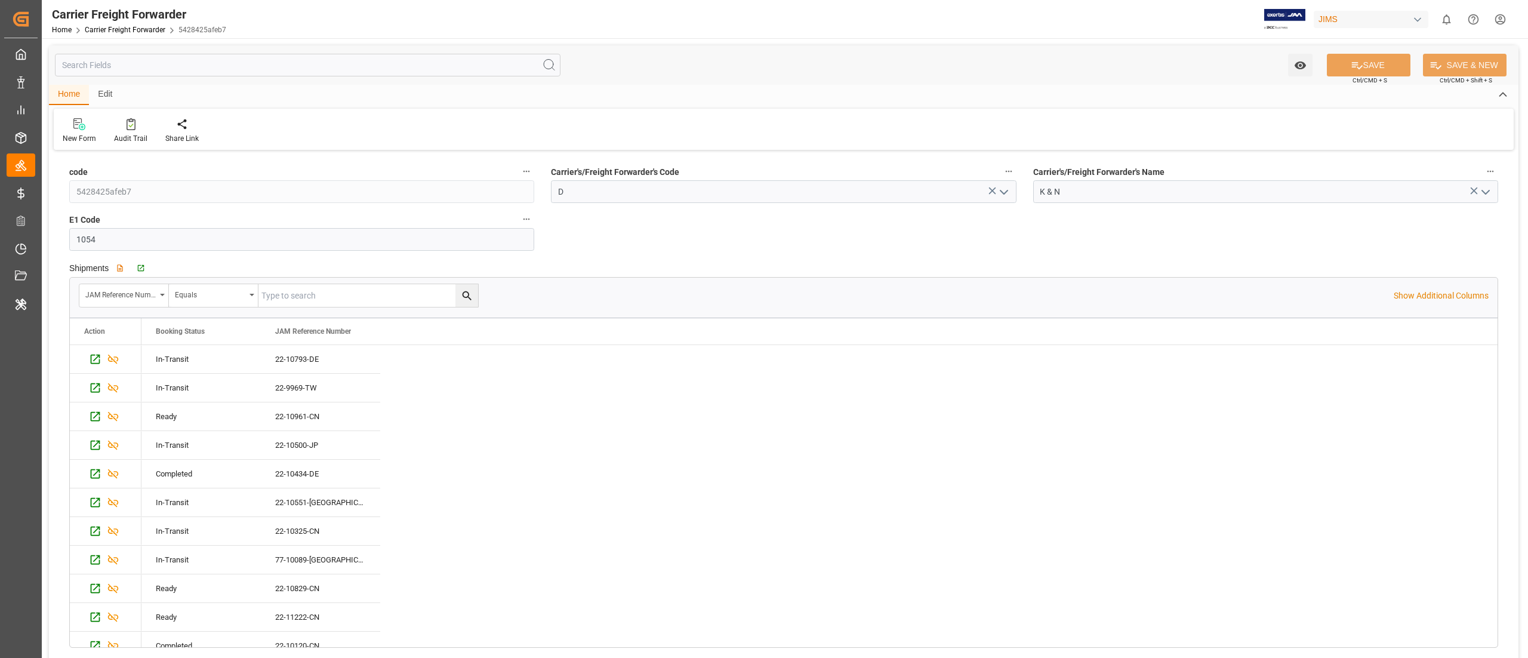
click at [323, 305] on input "text" at bounding box center [368, 295] width 220 height 23
paste input "22-9851-MY"
type input "22-9851-MY"
click at [471, 295] on icon "search button" at bounding box center [467, 295] width 13 height 13
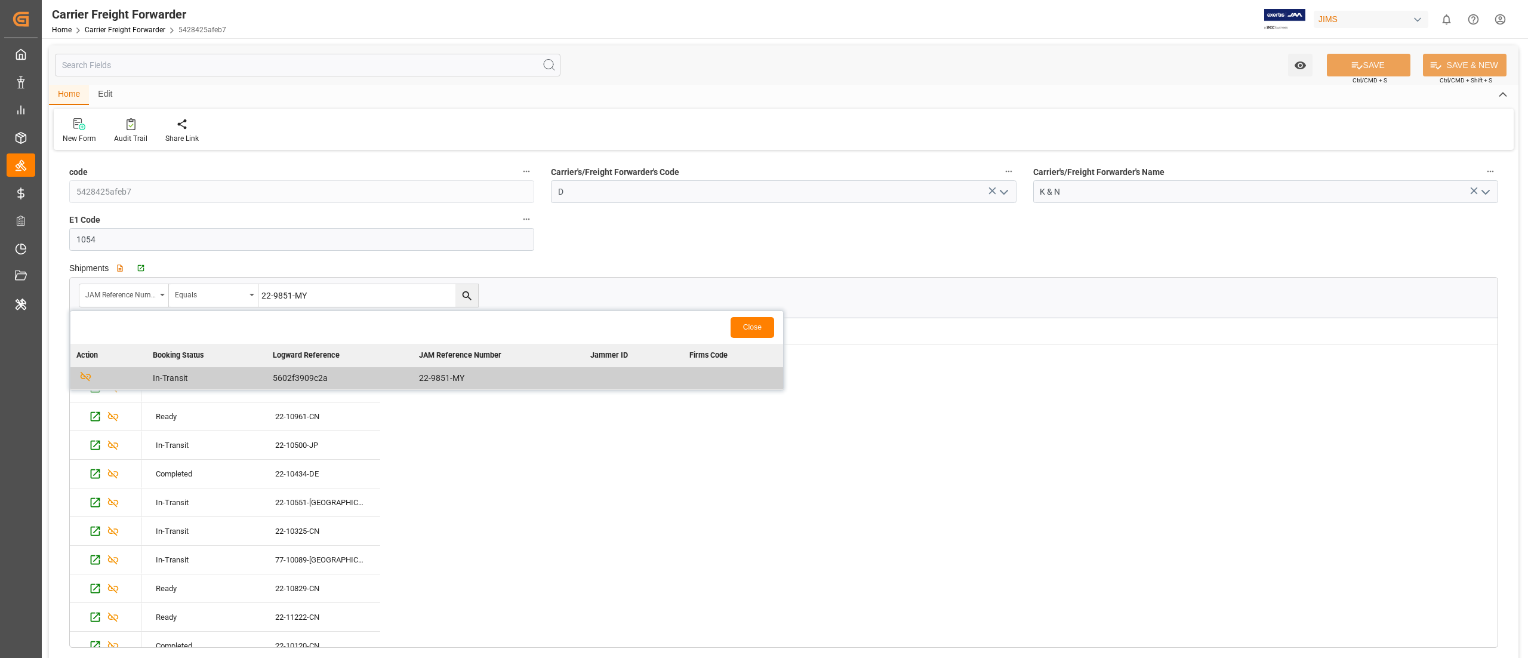
click at [428, 374] on td "22-9851-MY" at bounding box center [498, 378] width 171 height 23
click at [741, 325] on button "Close" at bounding box center [752, 327] width 44 height 21
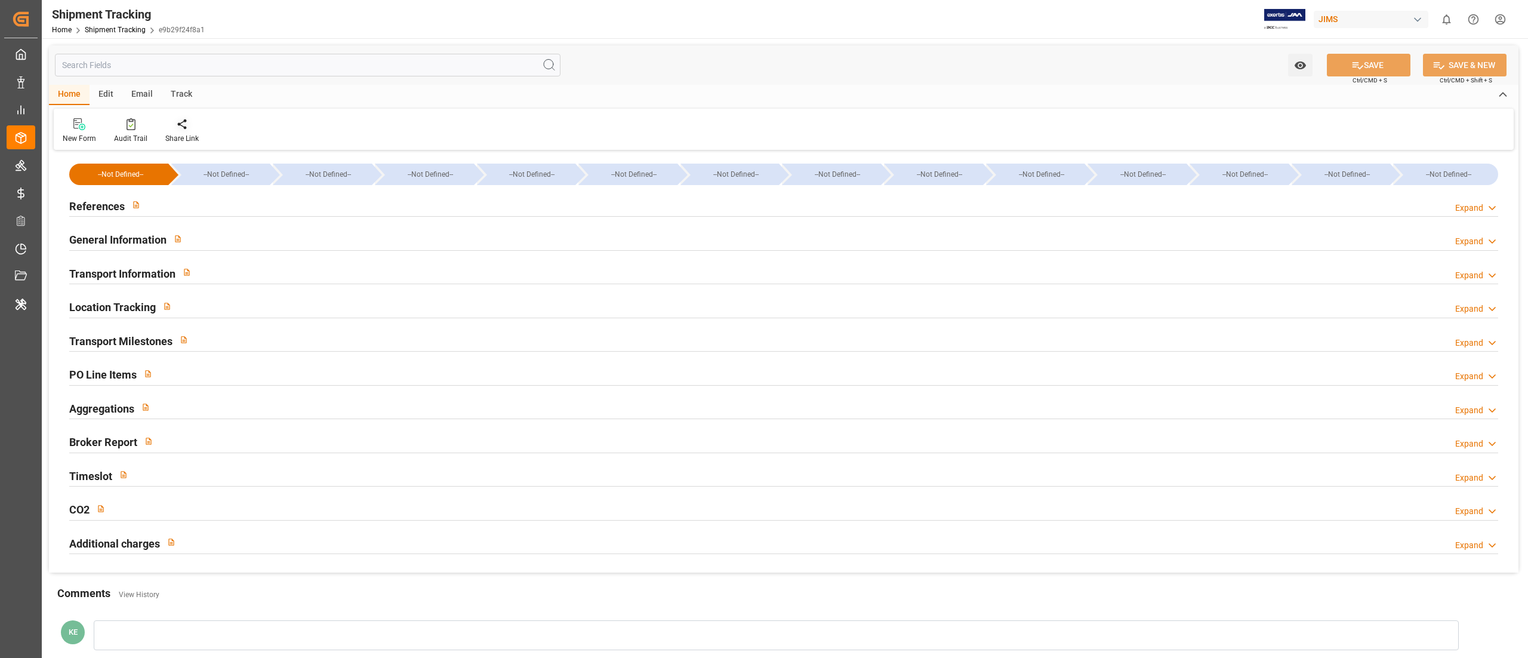
type input "[DATE]"
type input "[DATE] 11:59"
click at [193, 64] on input "text" at bounding box center [307, 65] width 505 height 23
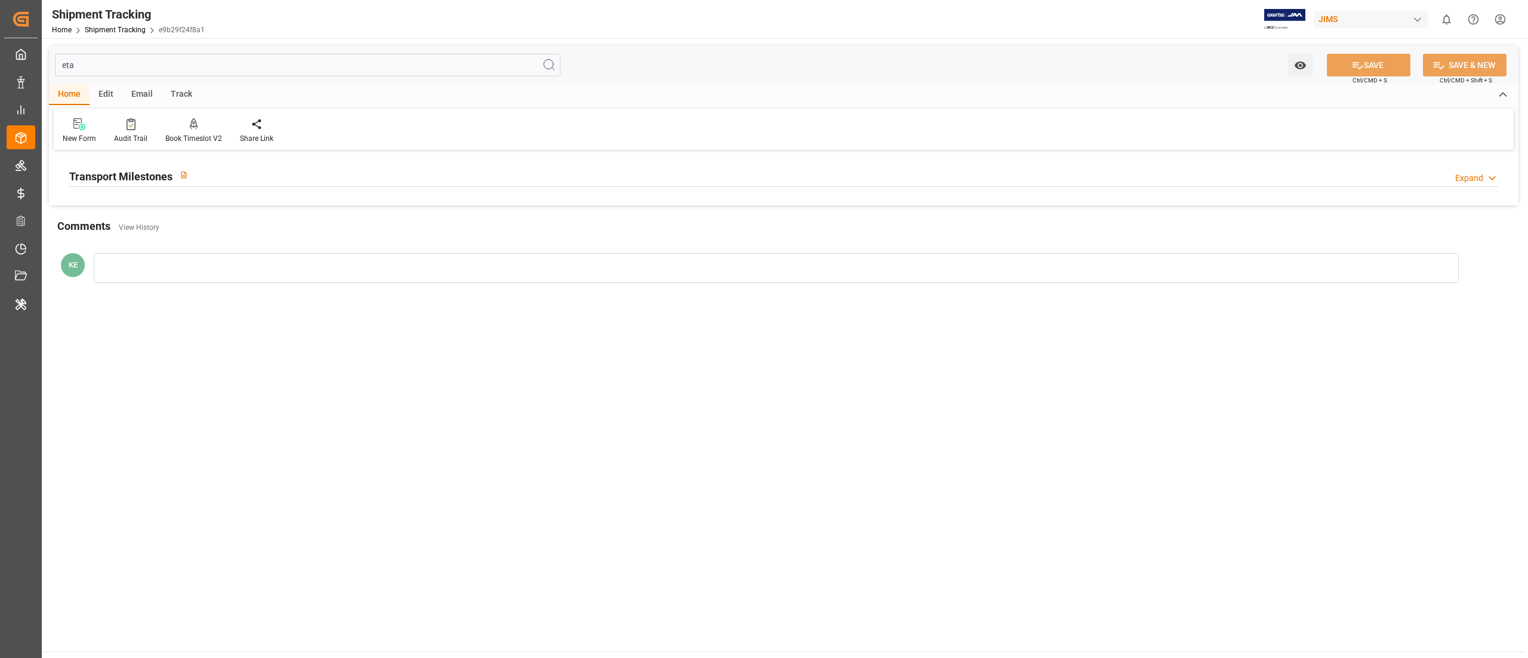
click at [254, 187] on div "Transport Milestones Expand" at bounding box center [783, 176] width 1445 height 34
click at [273, 185] on div "Transport Milestones Expand" at bounding box center [783, 175] width 1429 height 23
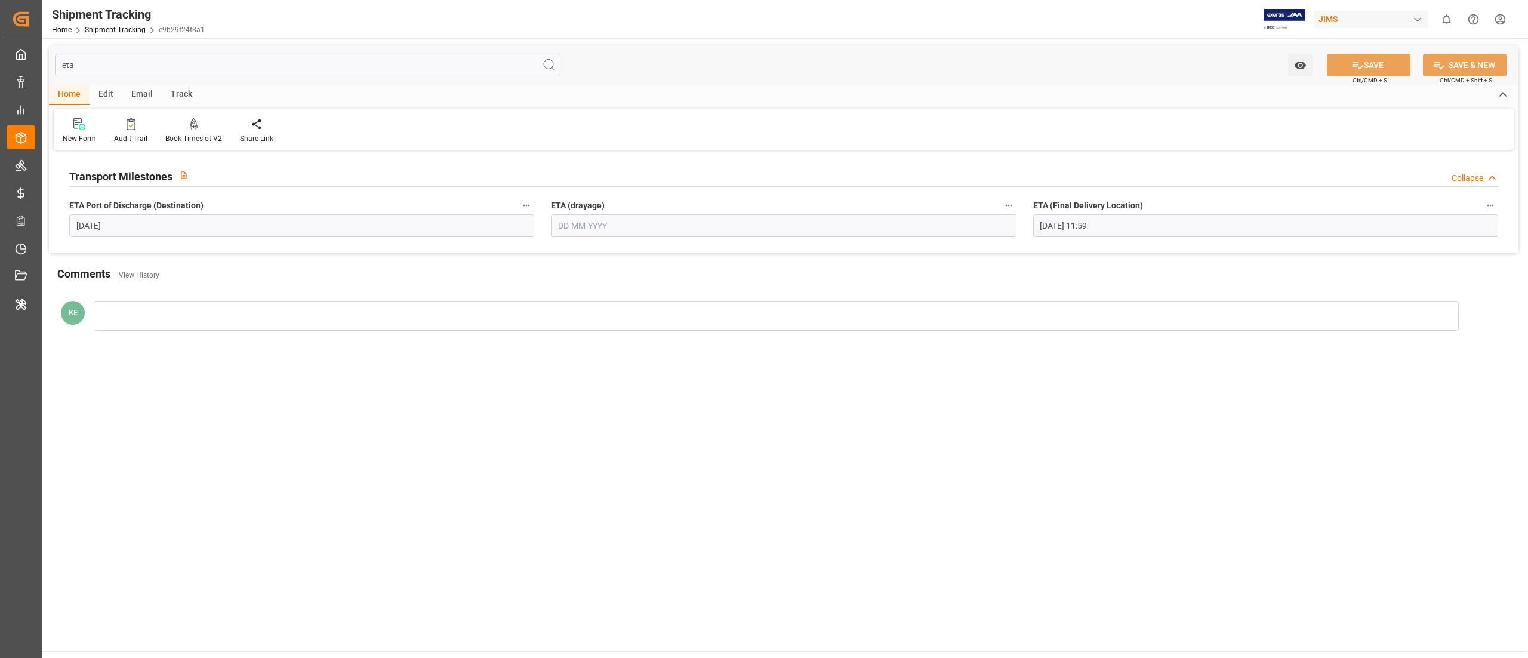
click at [127, 64] on input "eta" at bounding box center [307, 65] width 505 height 23
type input "e"
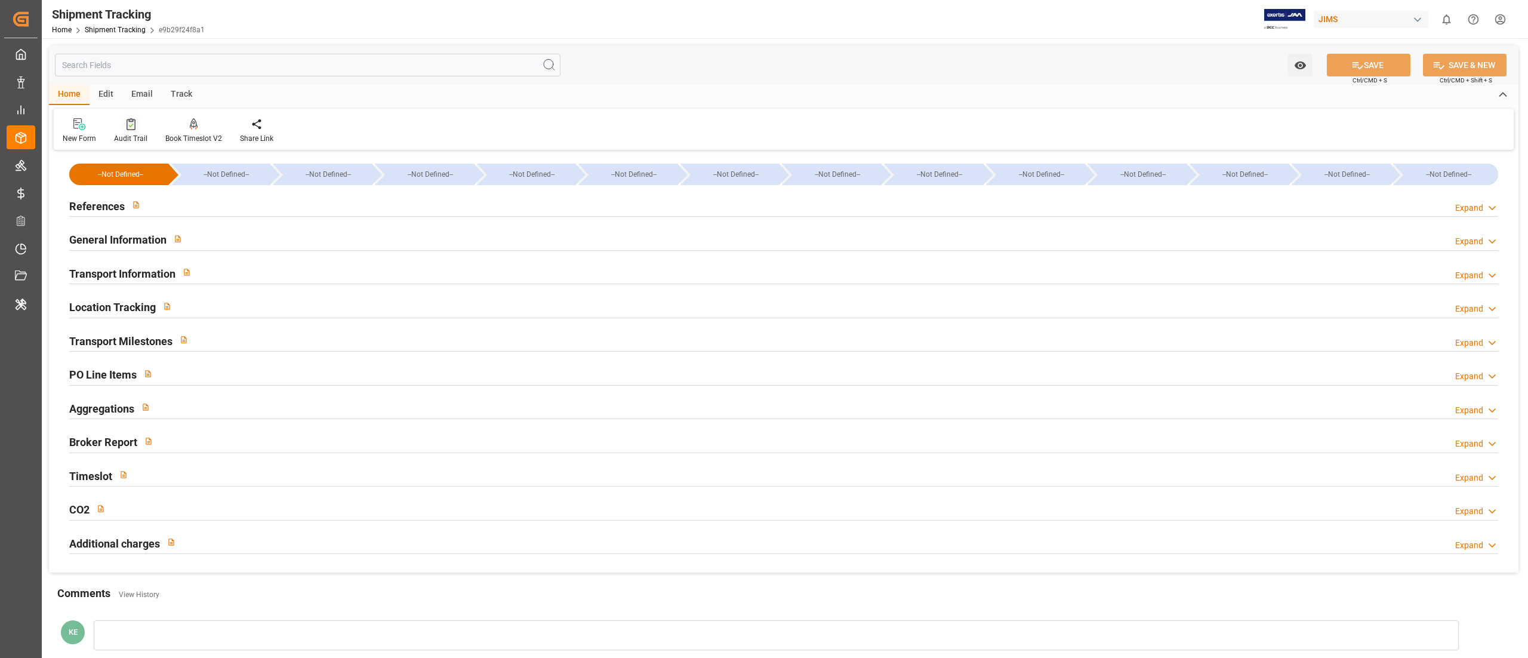
click at [127, 121] on icon at bounding box center [131, 124] width 9 height 12
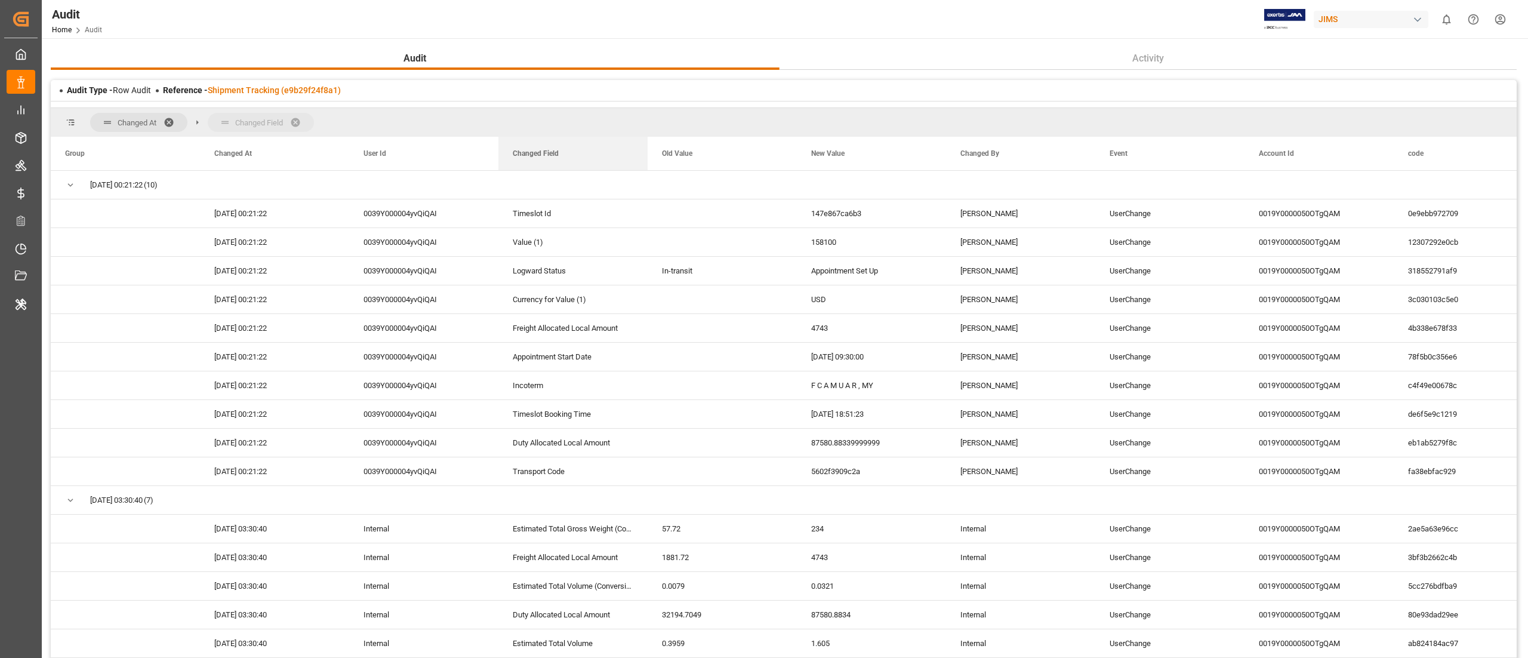
drag, startPoint x: 554, startPoint y: 153, endPoint x: 530, endPoint y: 127, distance: 35.5
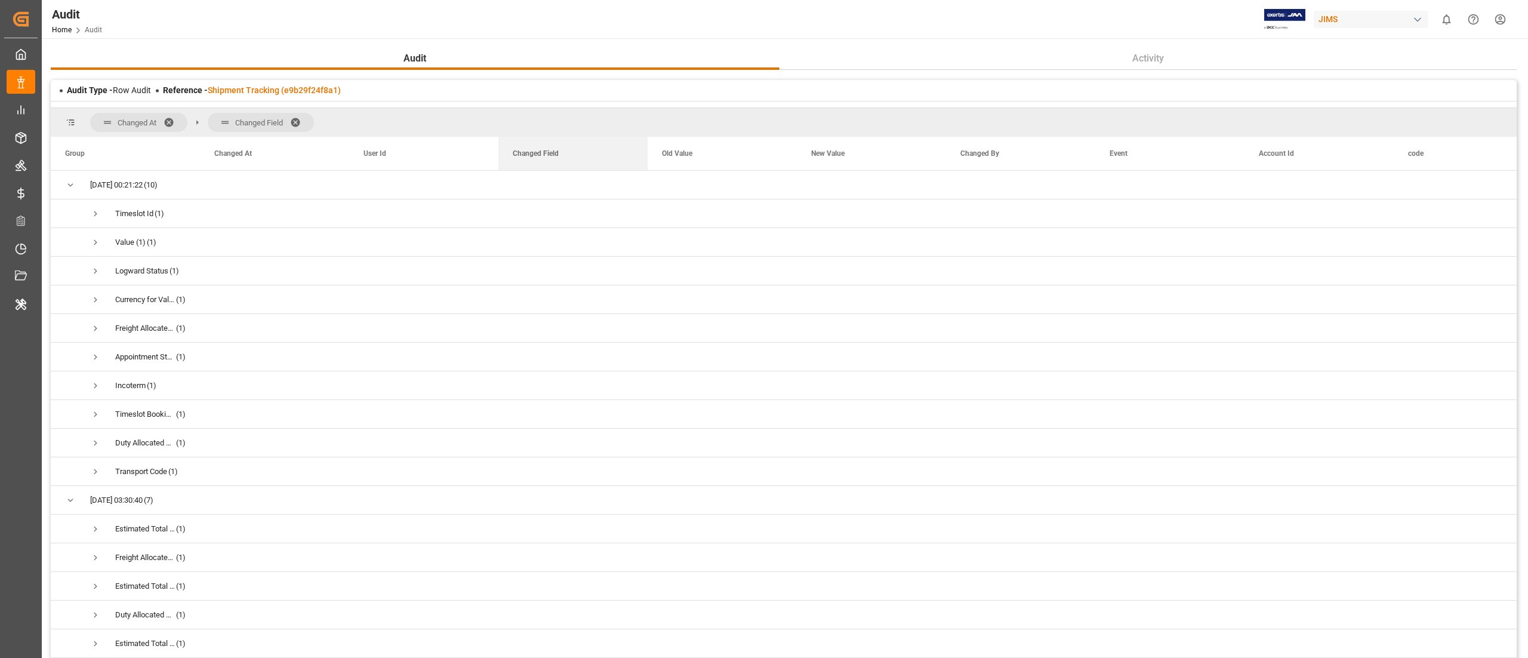
drag, startPoint x: 528, startPoint y: 160, endPoint x: 521, endPoint y: 123, distance: 37.6
click at [521, 123] on div "Changed At [GEOGRAPHIC_DATA] Drag here to set column labels Group Changed At Us…" at bounding box center [784, 390] width 1466 height 565
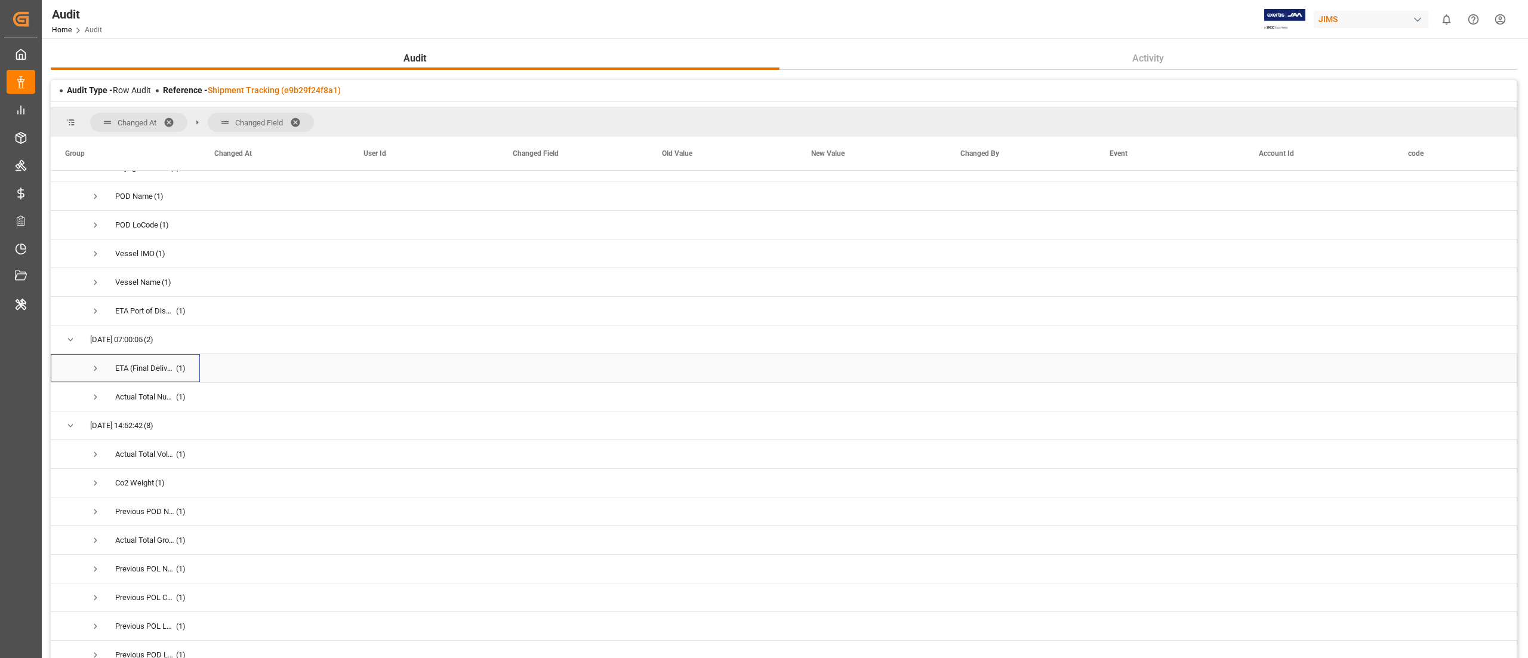
click at [96, 365] on span "Press SPACE to select this row." at bounding box center [95, 368] width 11 height 11
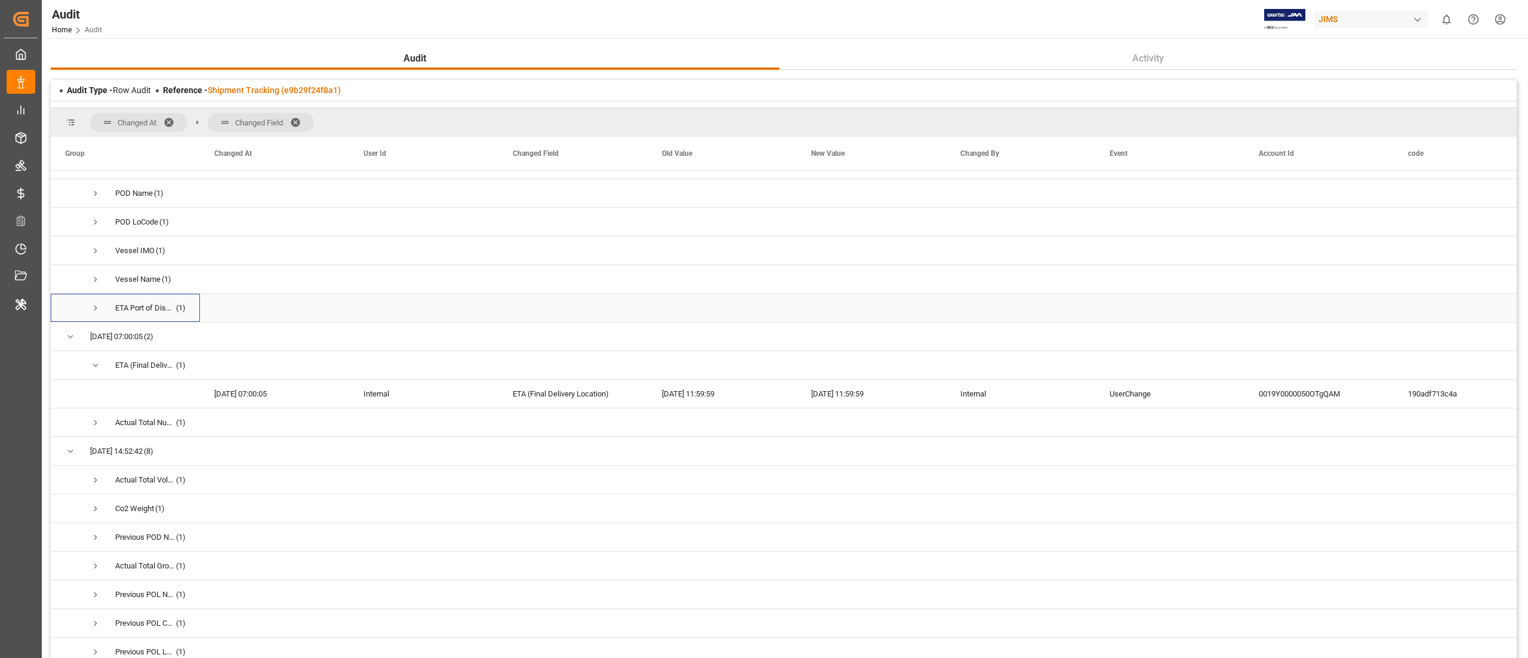
click at [96, 307] on span "Press SPACE to select this row." at bounding box center [95, 308] width 11 height 11
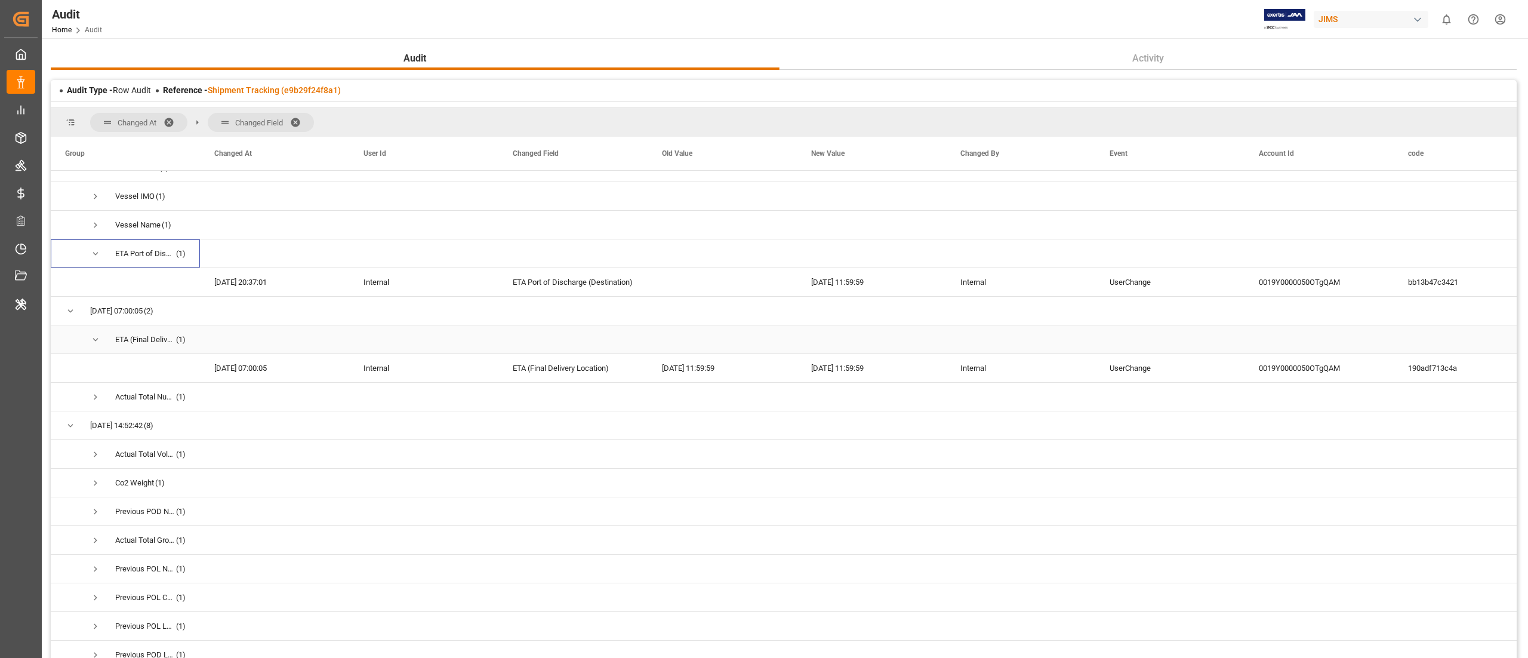
scroll to position [199, 0]
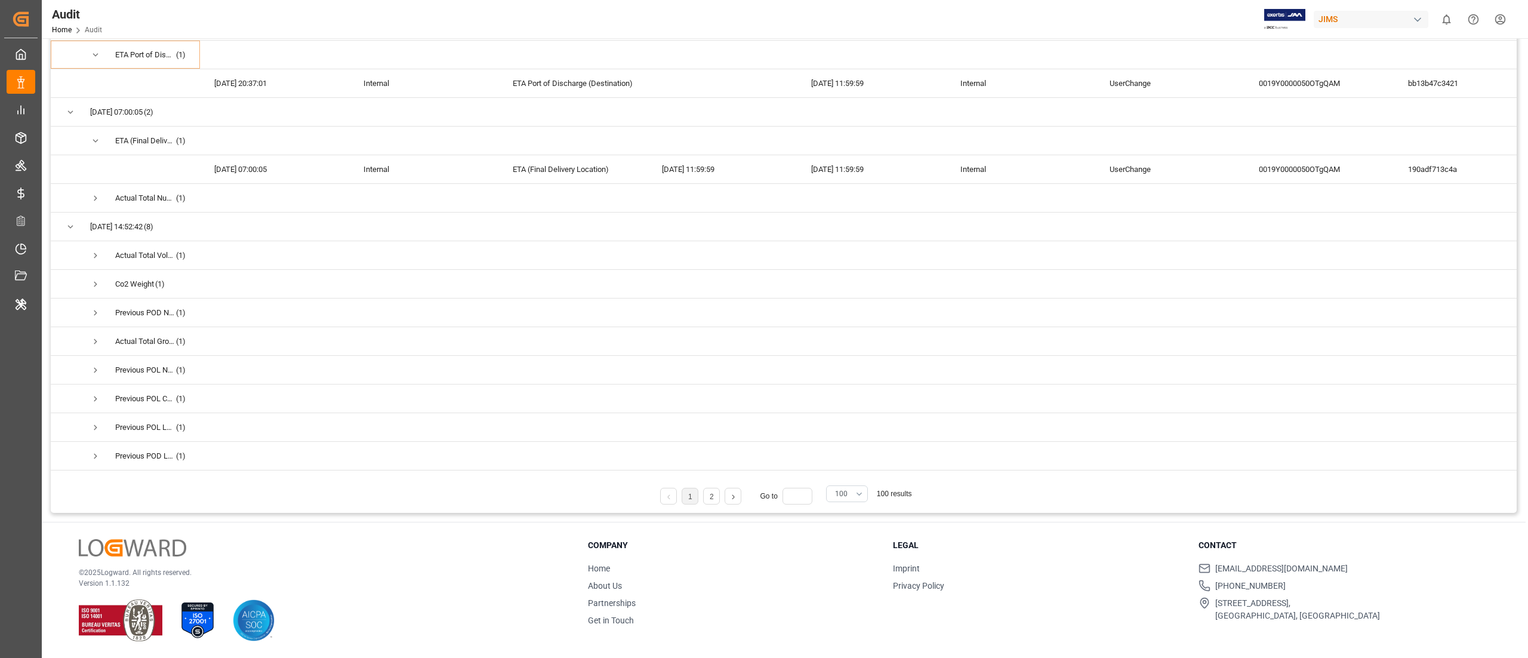
click at [849, 488] on button "100" at bounding box center [847, 493] width 42 height 17
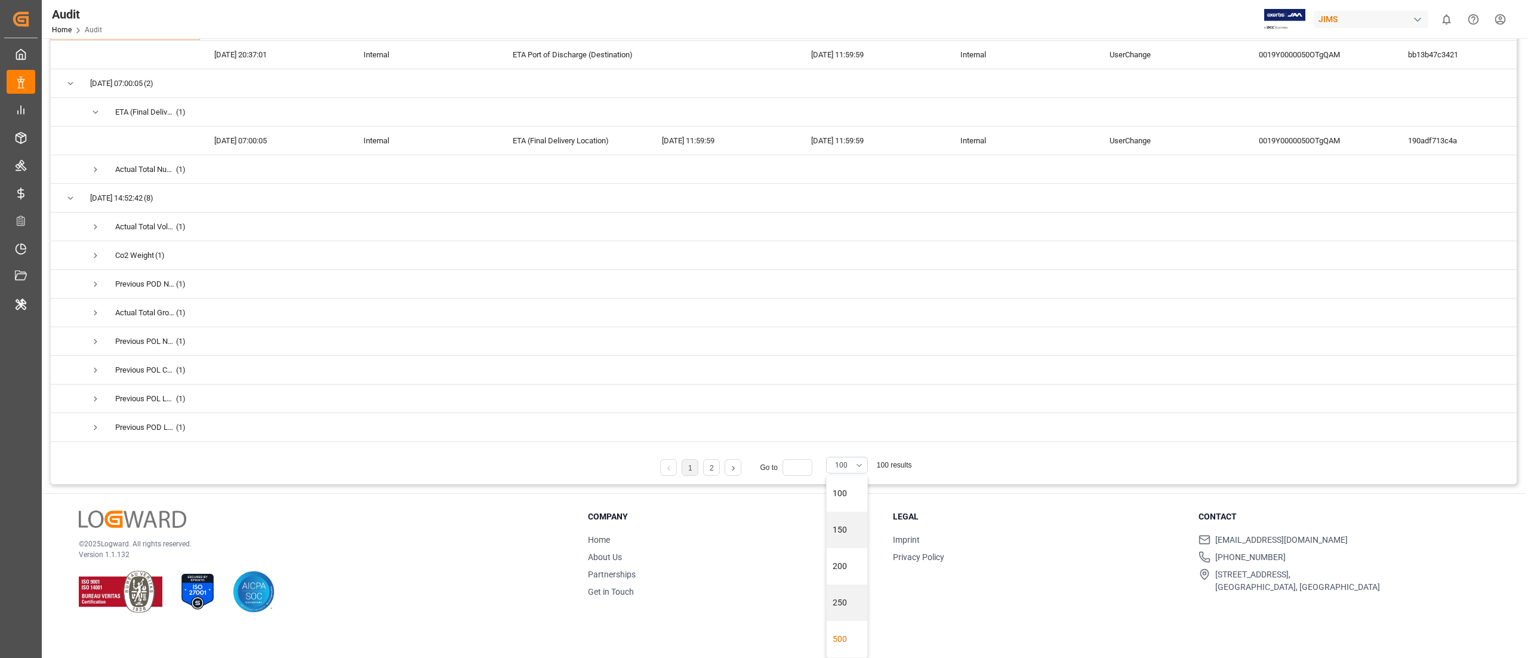
click at [848, 641] on div "500" at bounding box center [847, 639] width 41 height 36
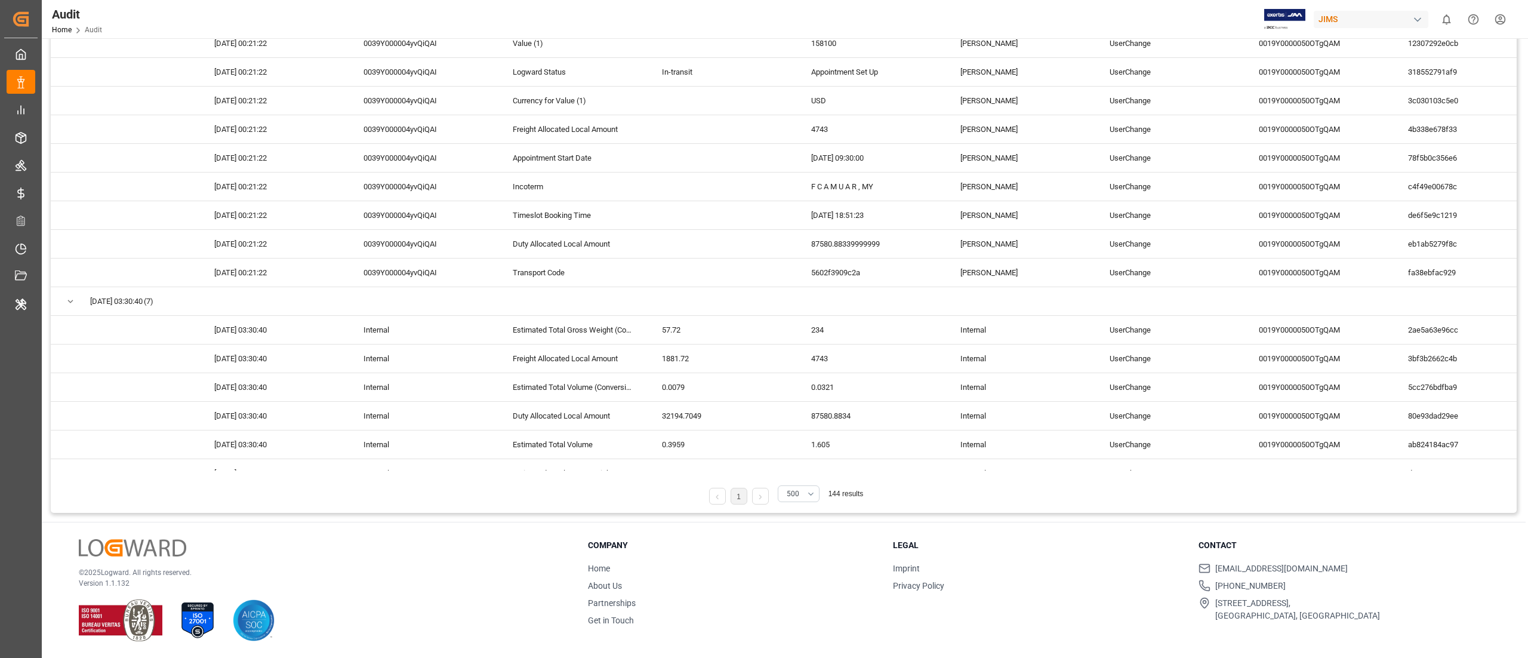
scroll to position [0, 0]
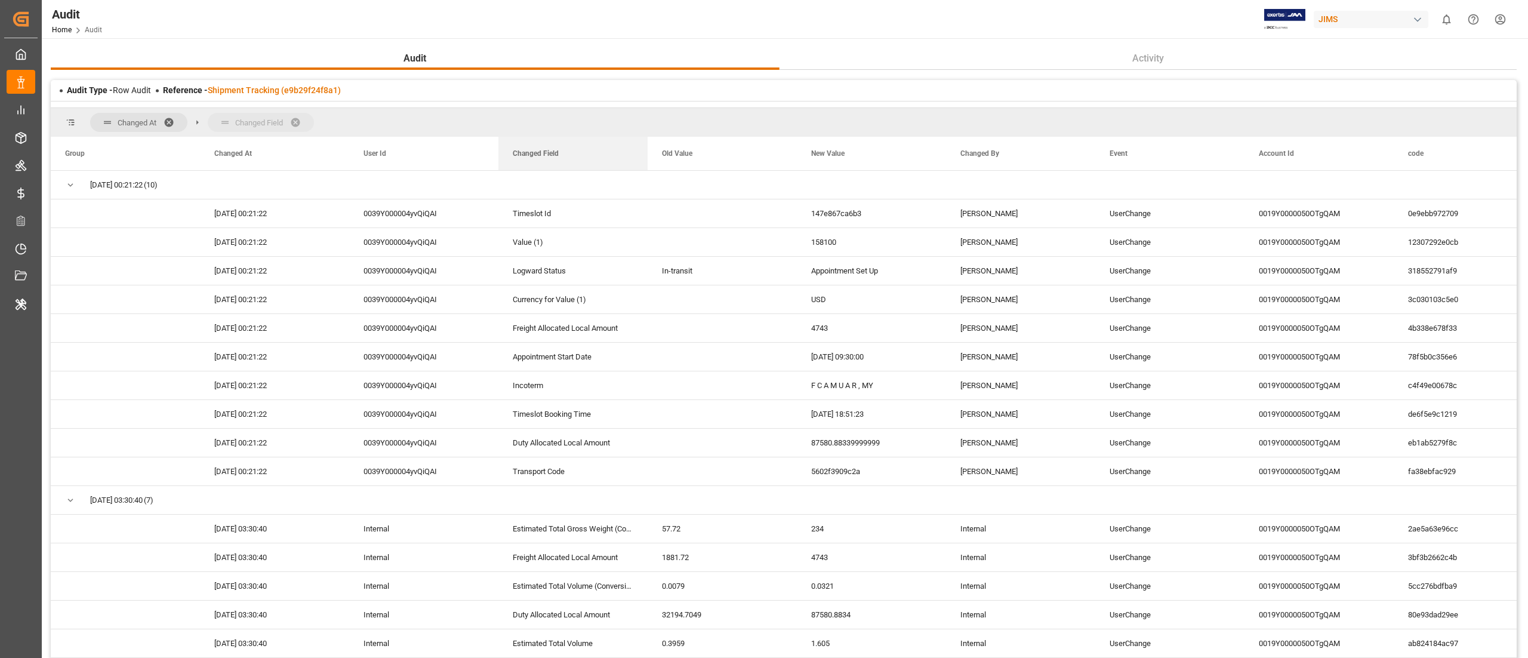
drag, startPoint x: 575, startPoint y: 156, endPoint x: 565, endPoint y: 125, distance: 32.8
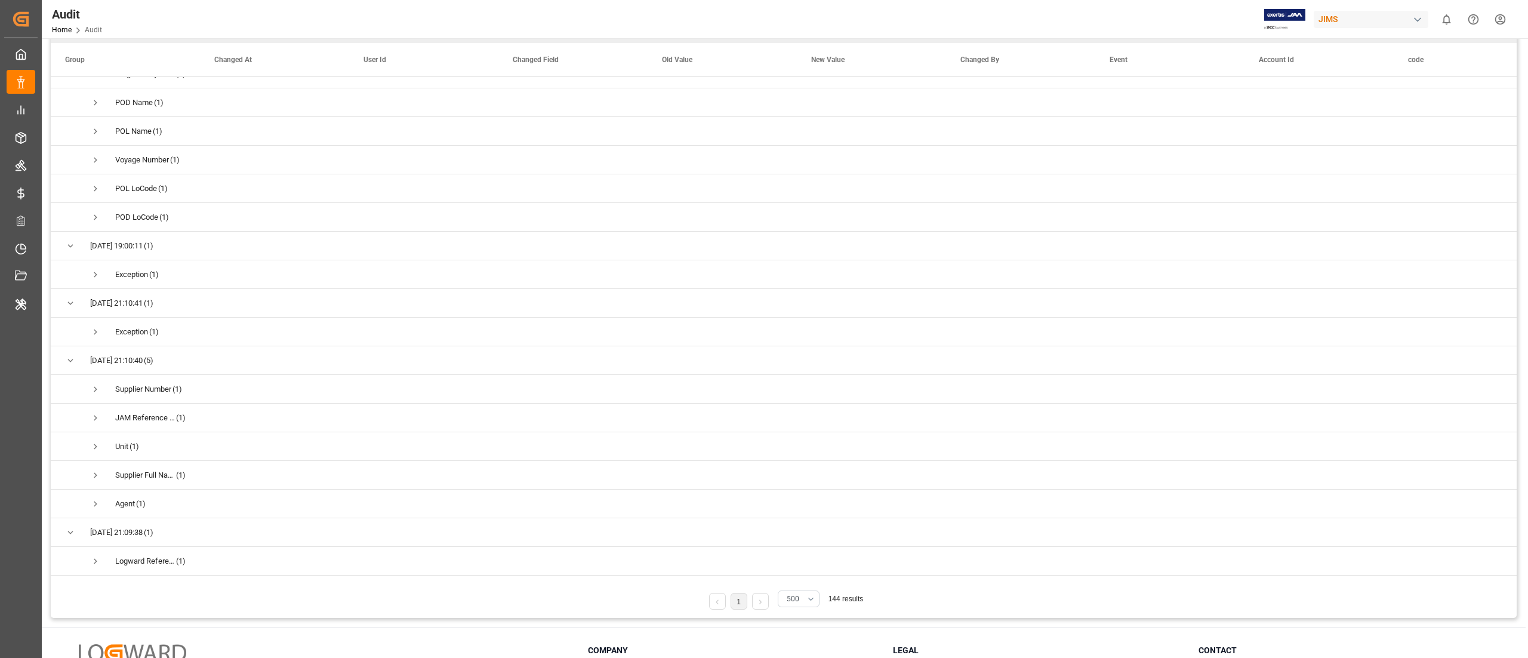
scroll to position [2631, 0]
click at [92, 383] on span "Press SPACE to select this row." at bounding box center [95, 382] width 11 height 11
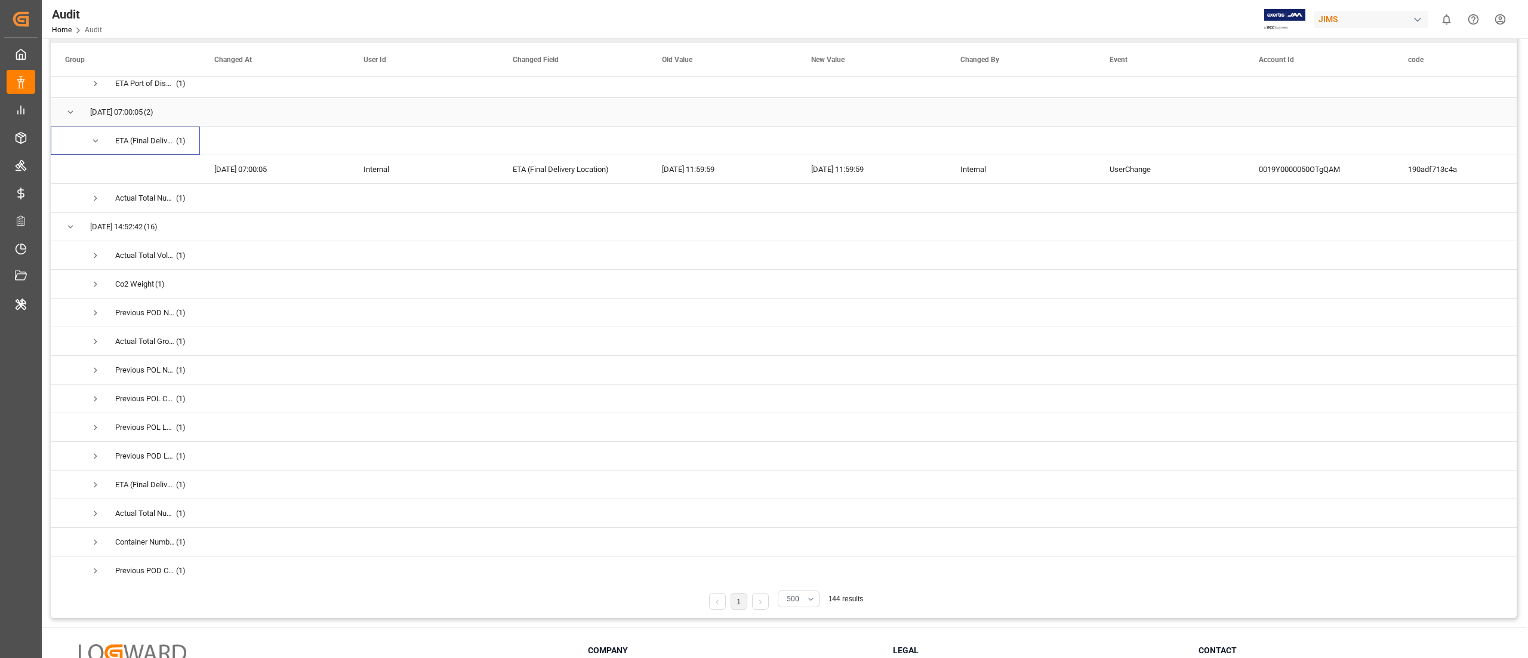
scroll to position [2891, 0]
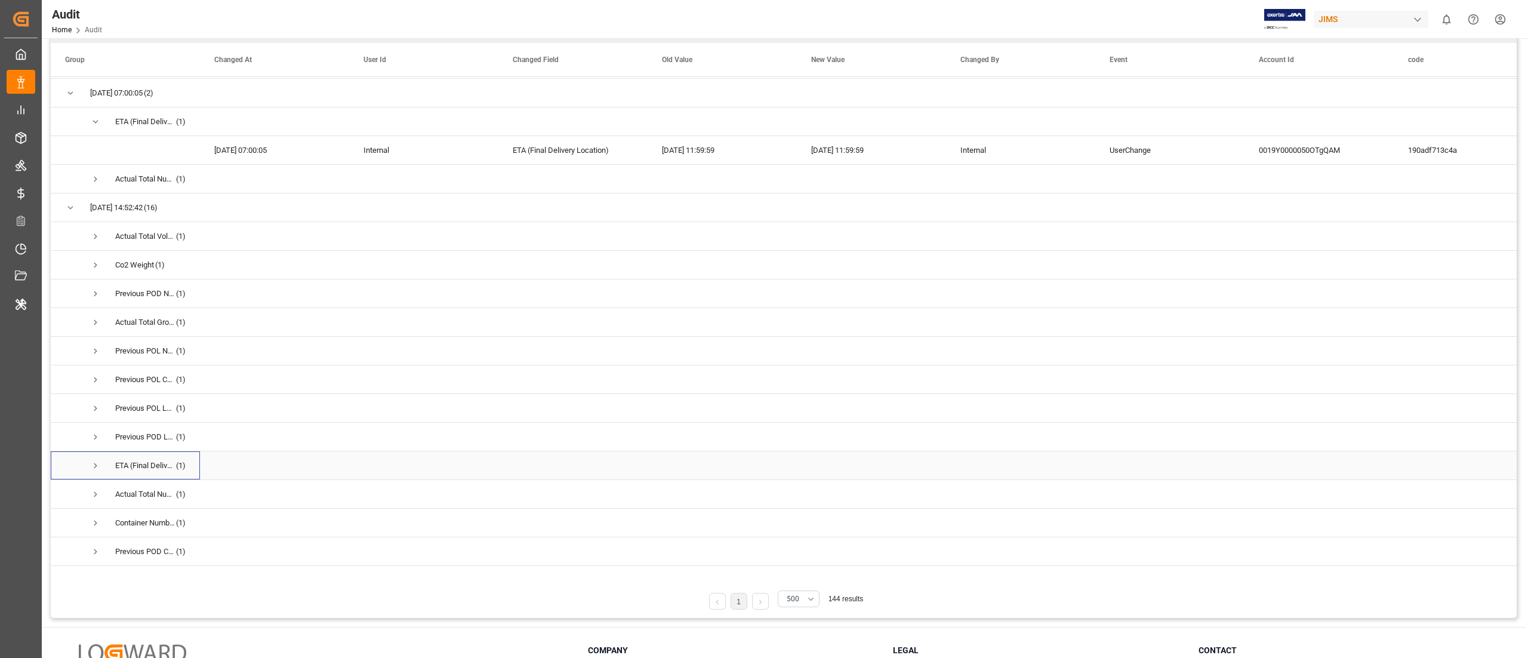
click at [91, 469] on span "Press SPACE to select this row." at bounding box center [95, 465] width 11 height 11
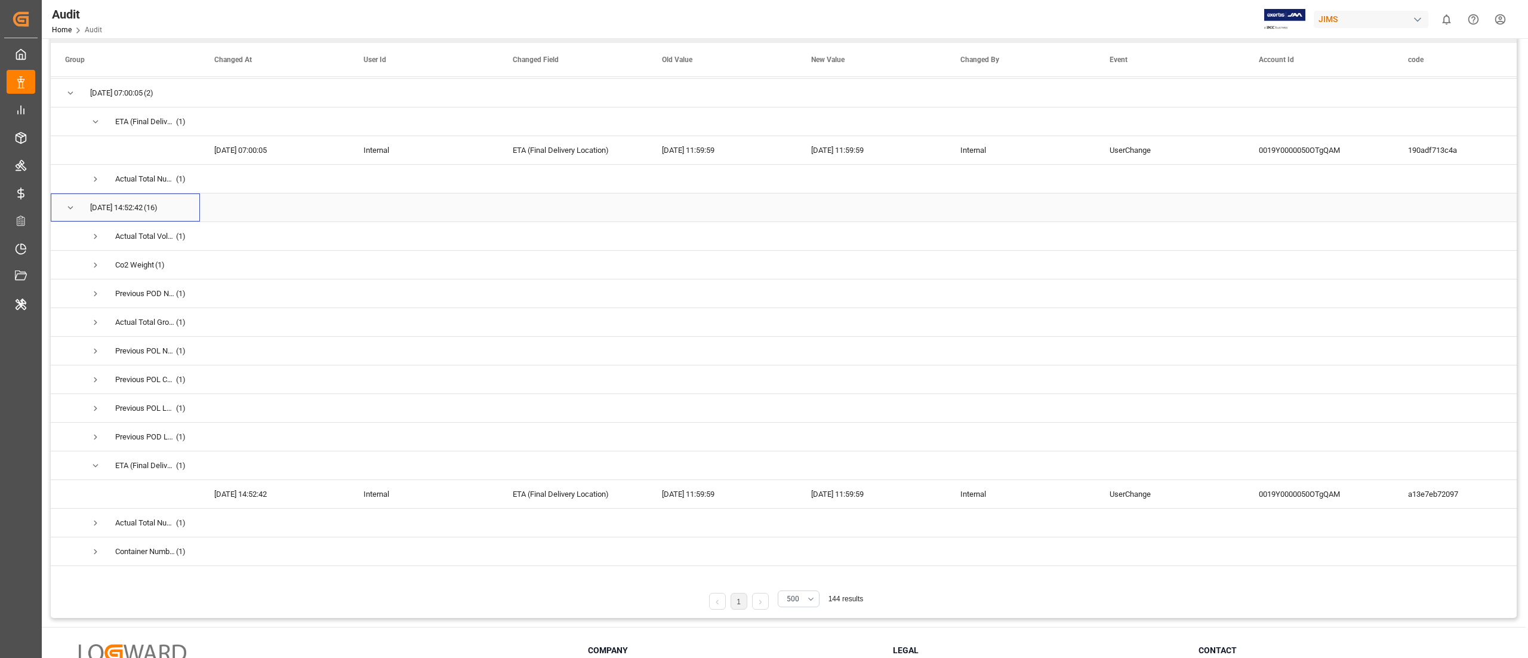
click at [69, 214] on span "Press SPACE to select this row." at bounding box center [70, 207] width 11 height 27
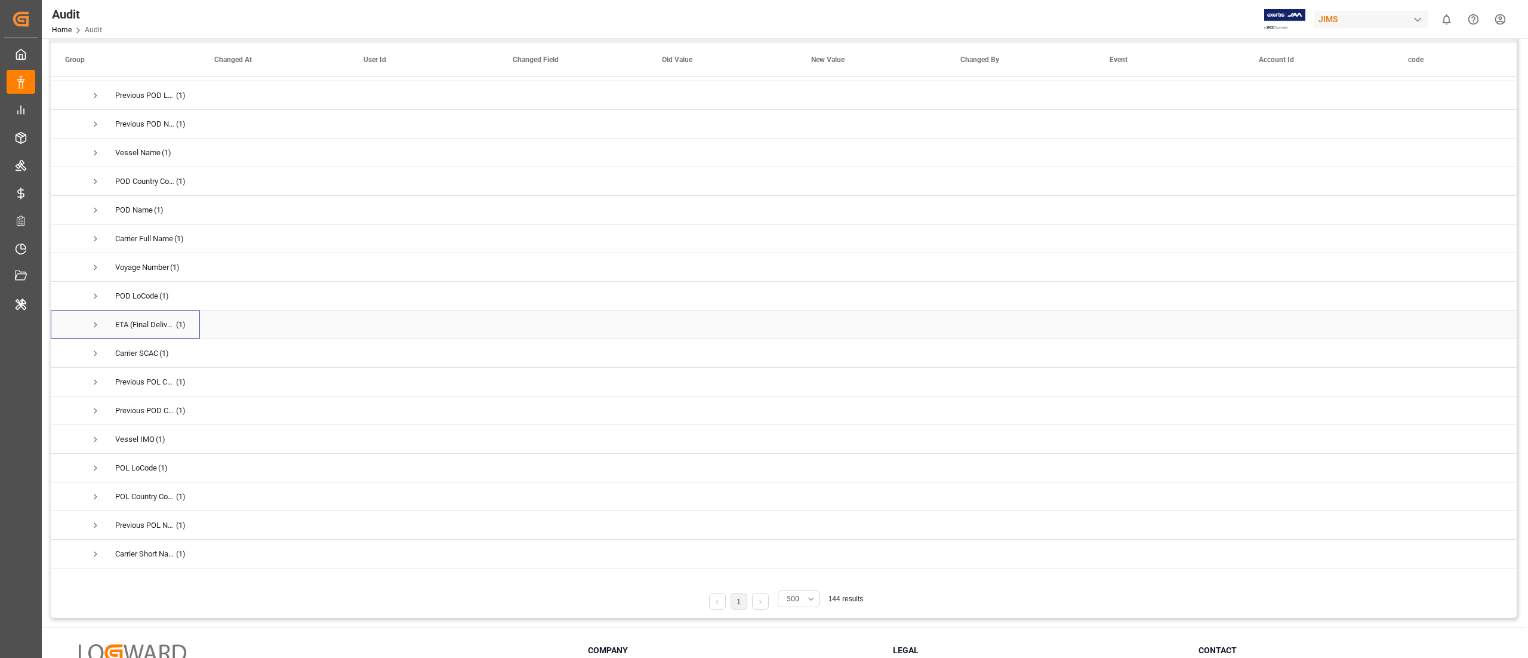
click at [97, 322] on span "Press SPACE to select this row." at bounding box center [95, 324] width 11 height 11
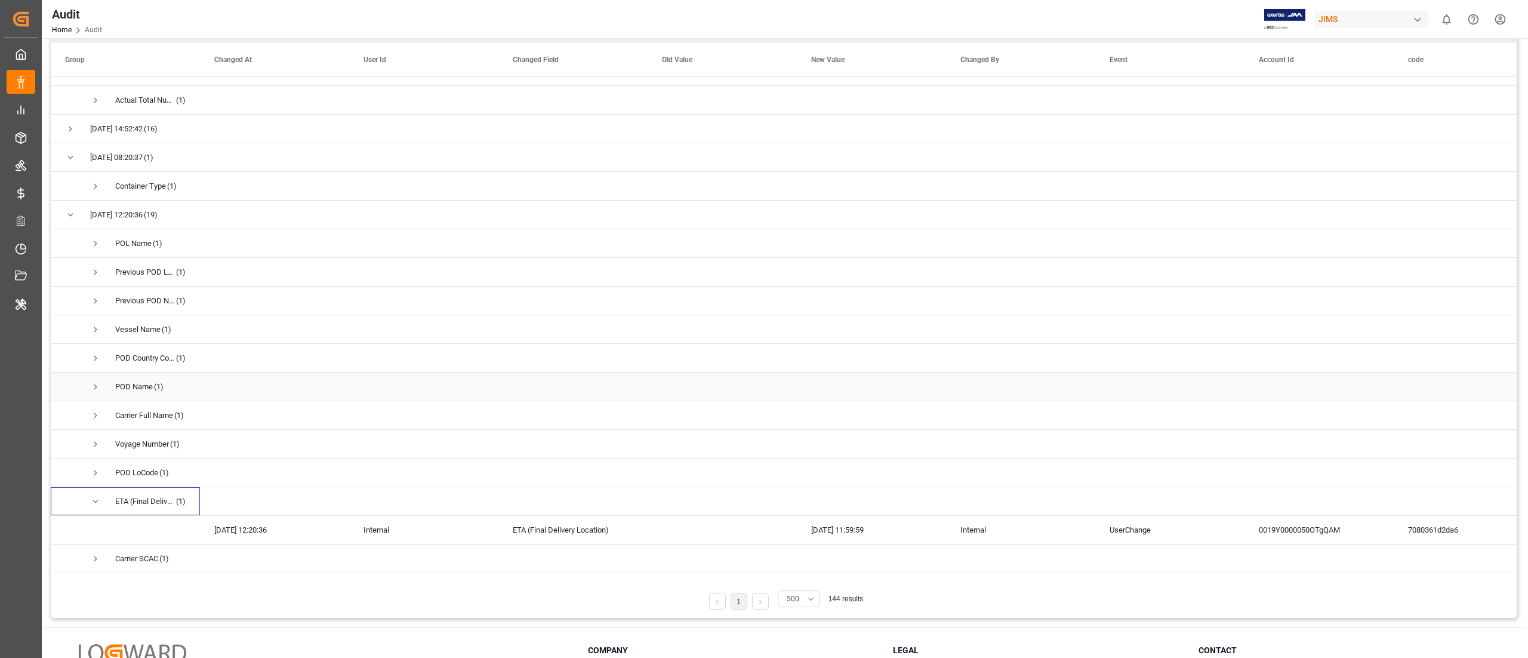
scroll to position [2872, 0]
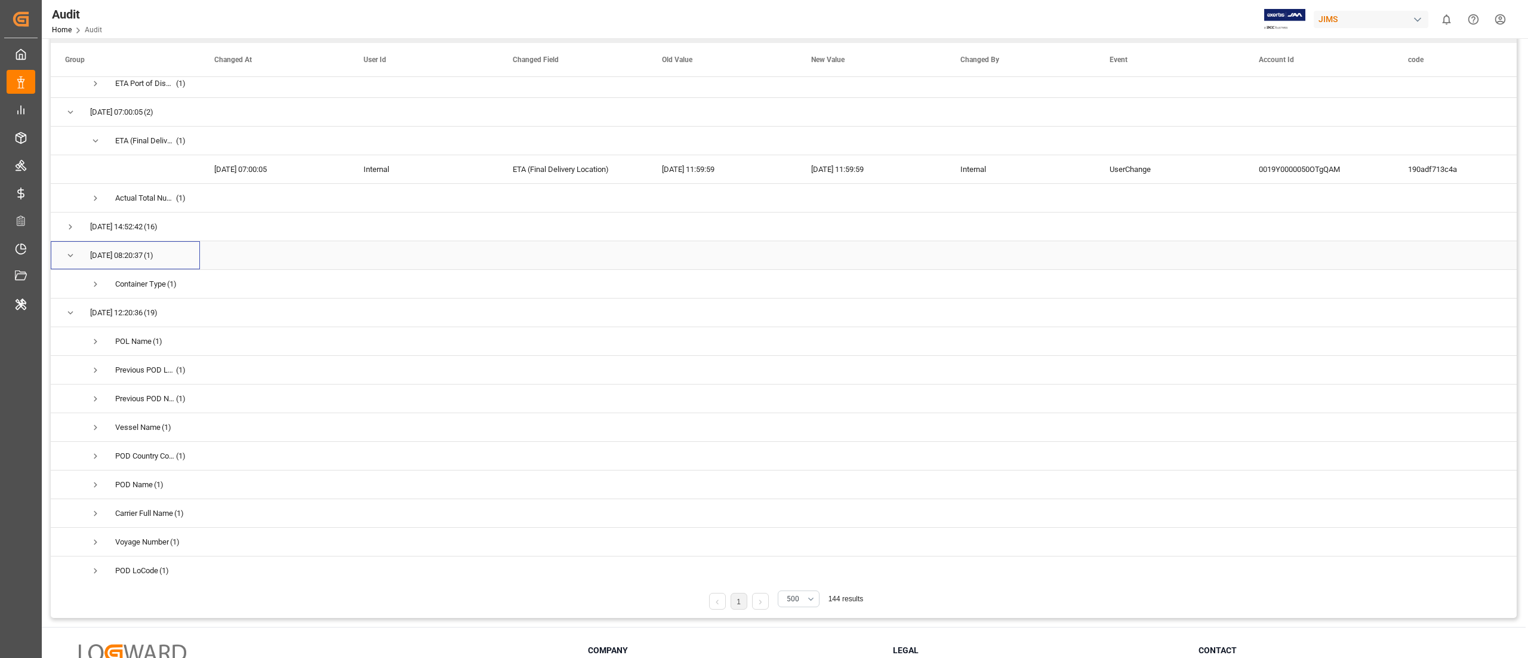
click at [70, 252] on span "Press SPACE to select this row." at bounding box center [70, 255] width 11 height 11
click at [70, 281] on span "Press SPACE to select this row." at bounding box center [70, 284] width 11 height 11
click at [70, 307] on span "Press SPACE to select this row." at bounding box center [70, 312] width 11 height 11
click at [69, 337] on span "Press SPACE to select this row." at bounding box center [70, 341] width 11 height 11
click at [67, 384] on div "Exception (1)" at bounding box center [125, 398] width 149 height 28
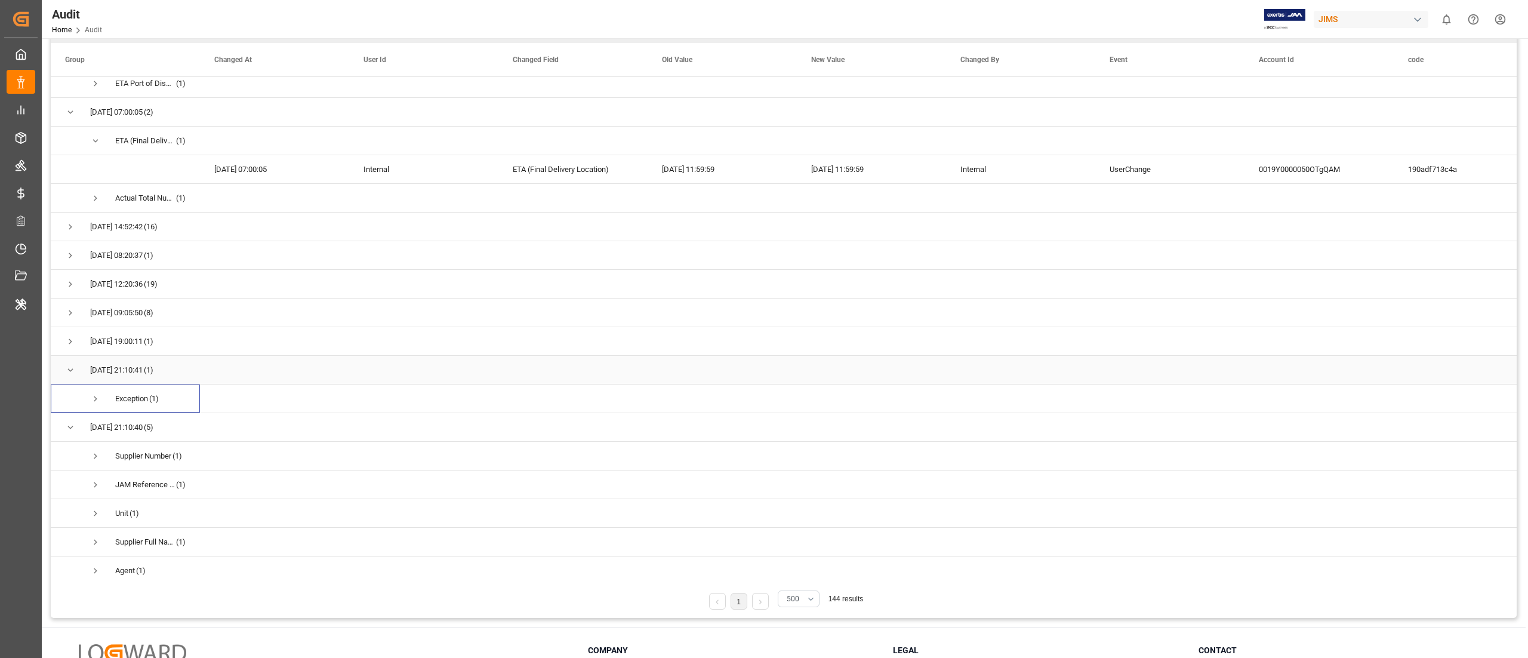
click at [70, 368] on span "Press SPACE to select this row." at bounding box center [70, 370] width 11 height 11
click at [70, 402] on span "Press SPACE to select this row." at bounding box center [70, 398] width 11 height 11
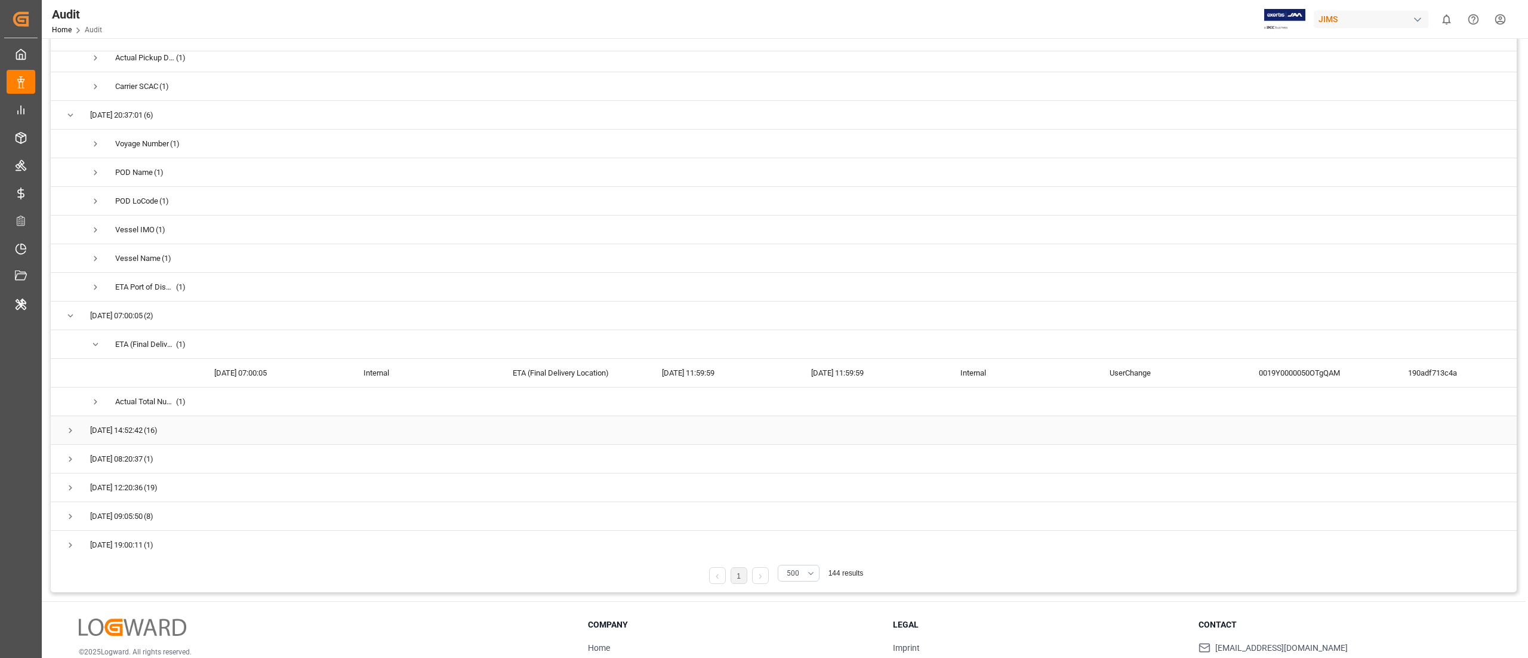
scroll to position [2770, 0]
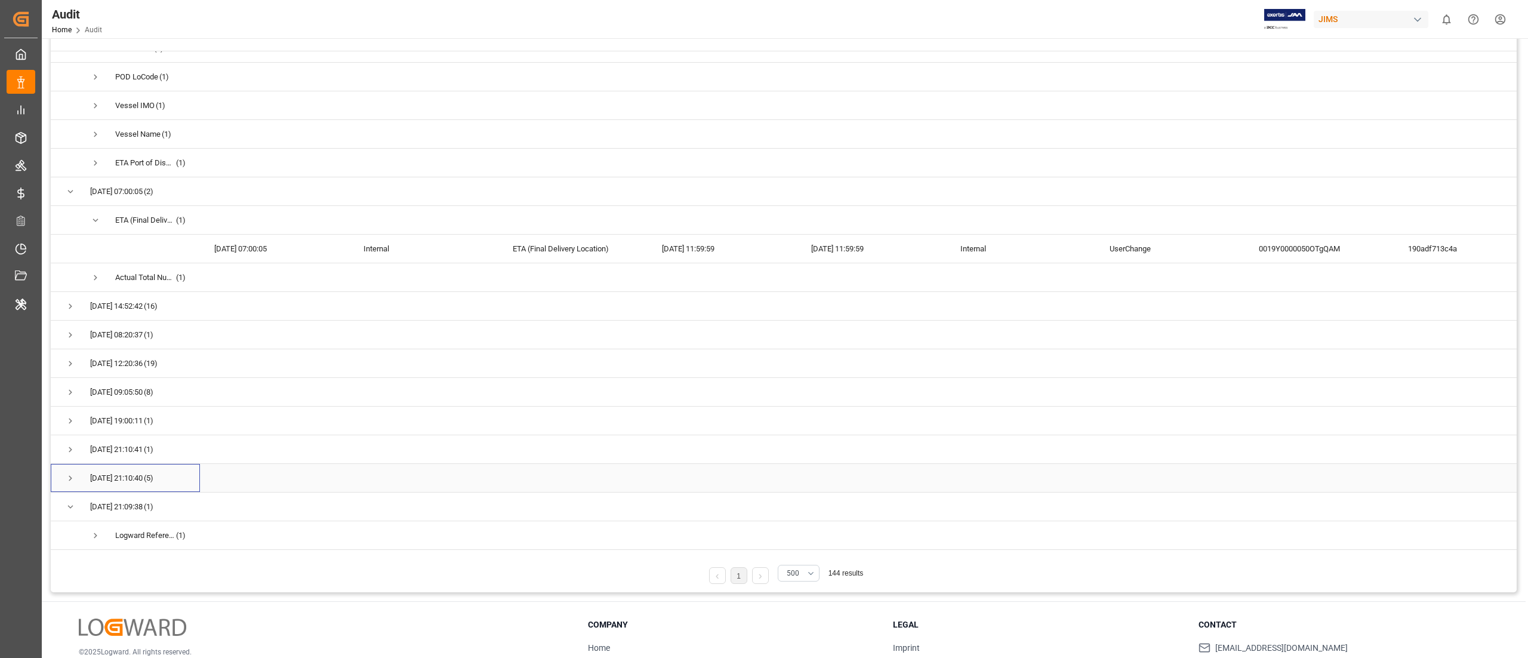
click at [68, 476] on span "Press SPACE to select this row." at bounding box center [70, 478] width 11 height 11
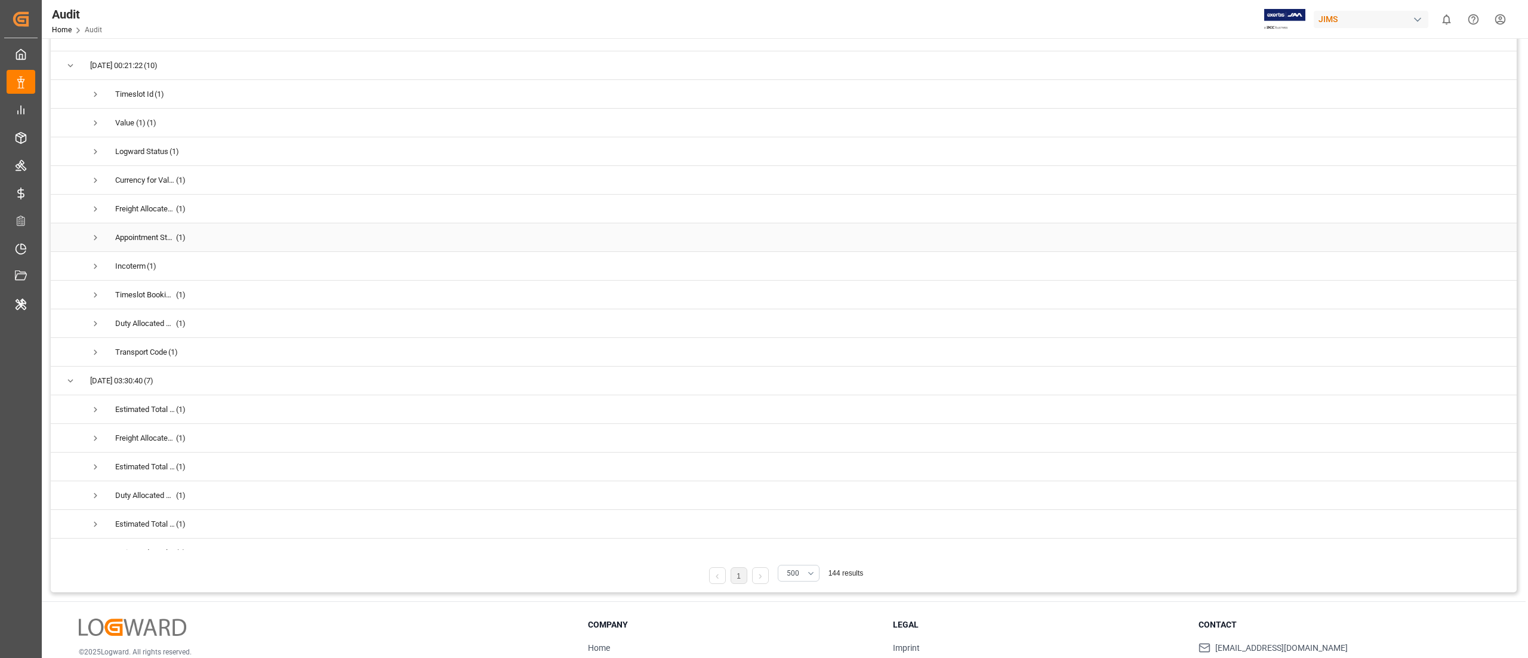
scroll to position [0, 0]
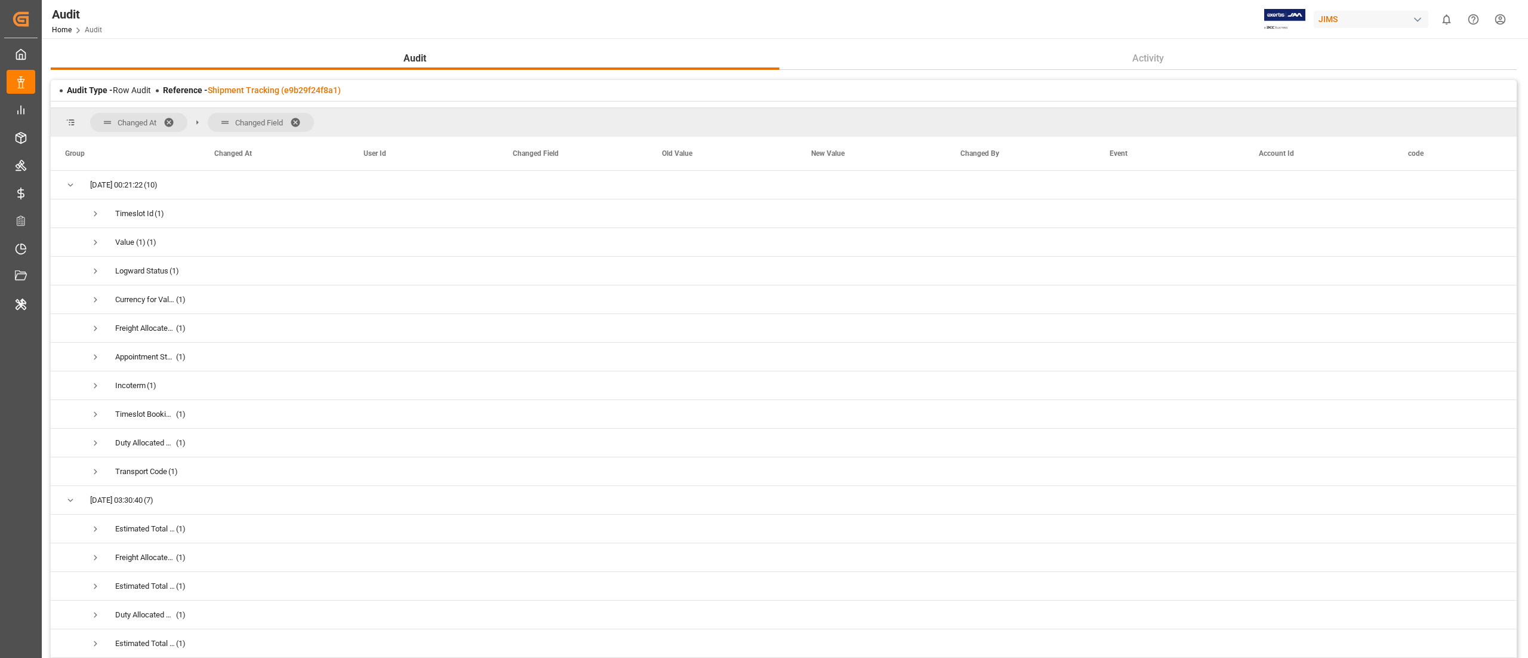
click at [1049, 23] on div "Audit Home Audit [PERSON_NAME] 0 Notifications Only show unread All Watching Ma…" at bounding box center [780, 19] width 1494 height 38
